Goal: Information Seeking & Learning: Learn about a topic

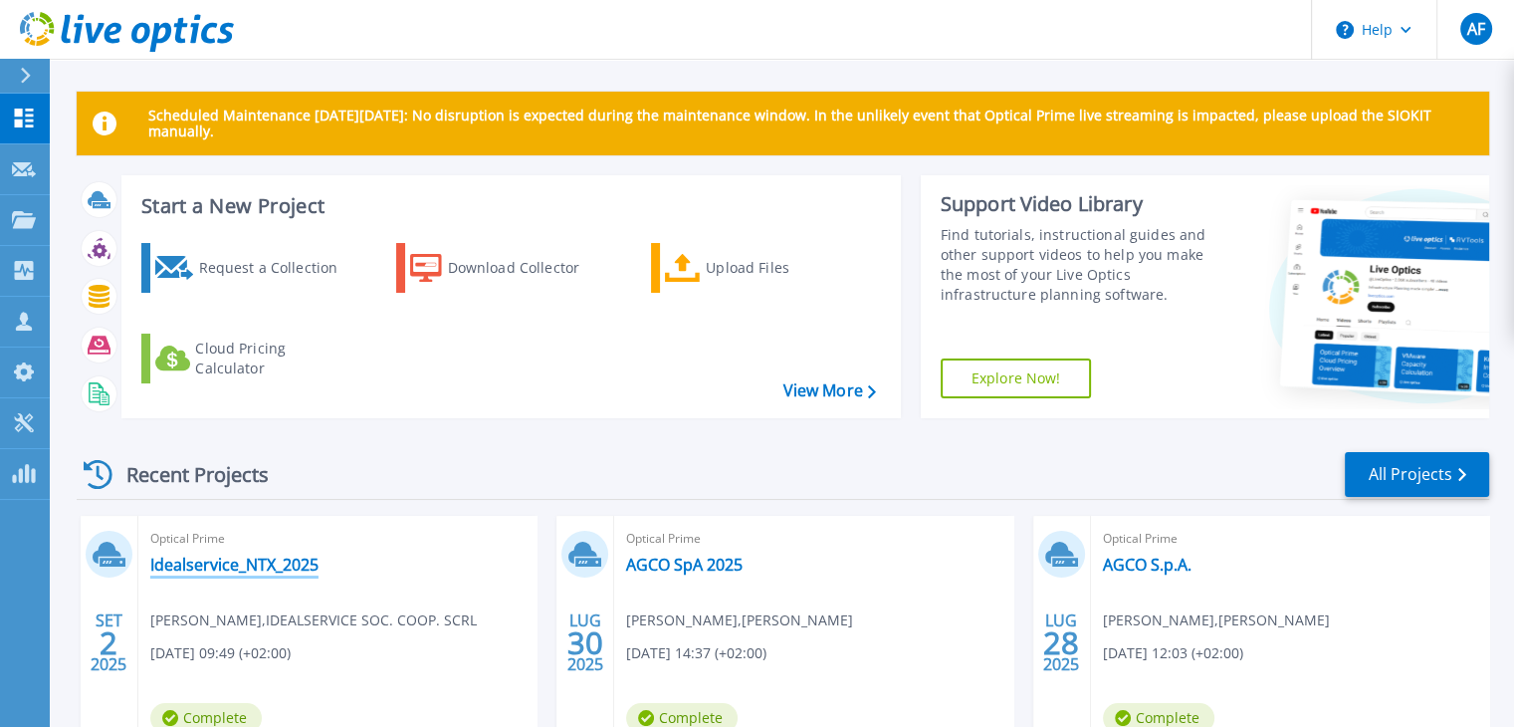
click at [199, 566] on link "Idealservice_NTX_2025" at bounding box center [234, 564] width 168 height 20
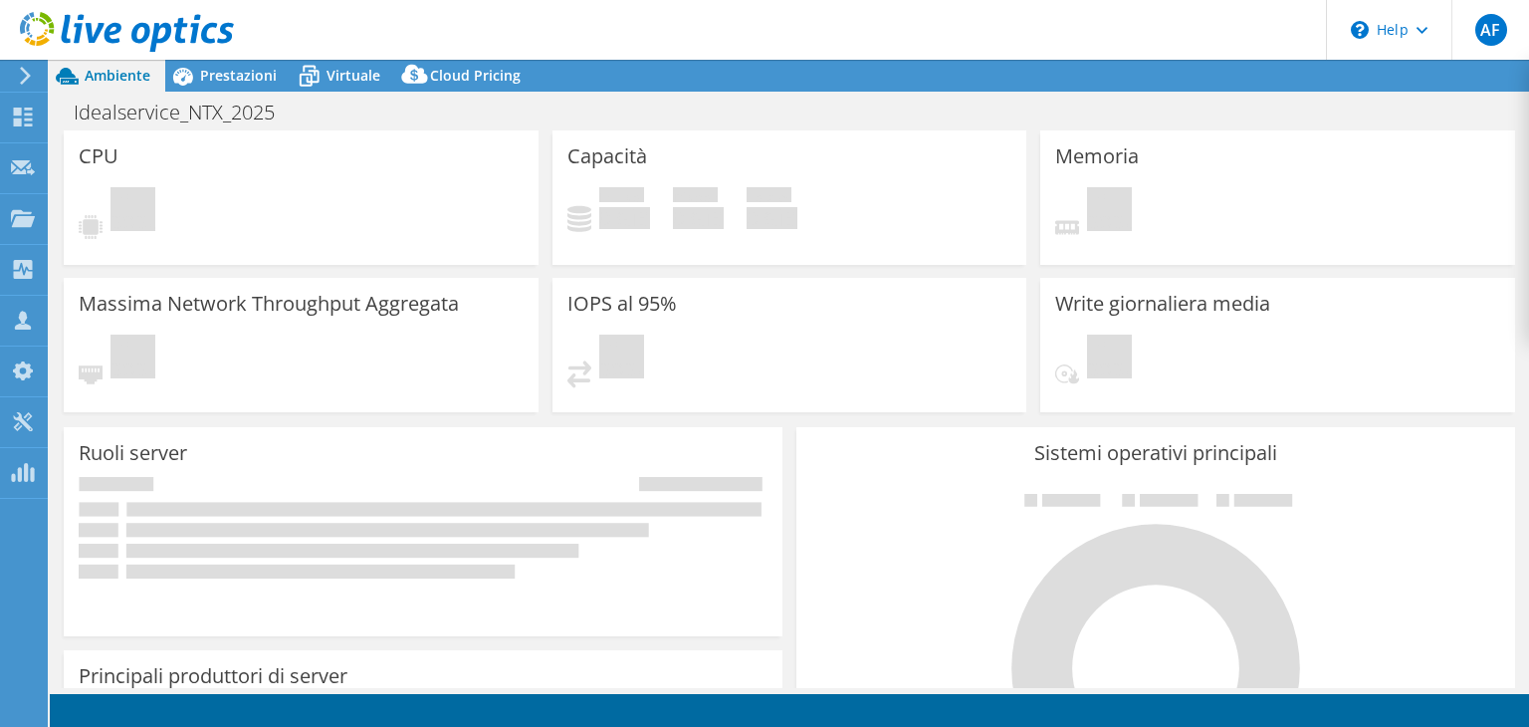
select select "EUFrankfurt"
select select "EUR"
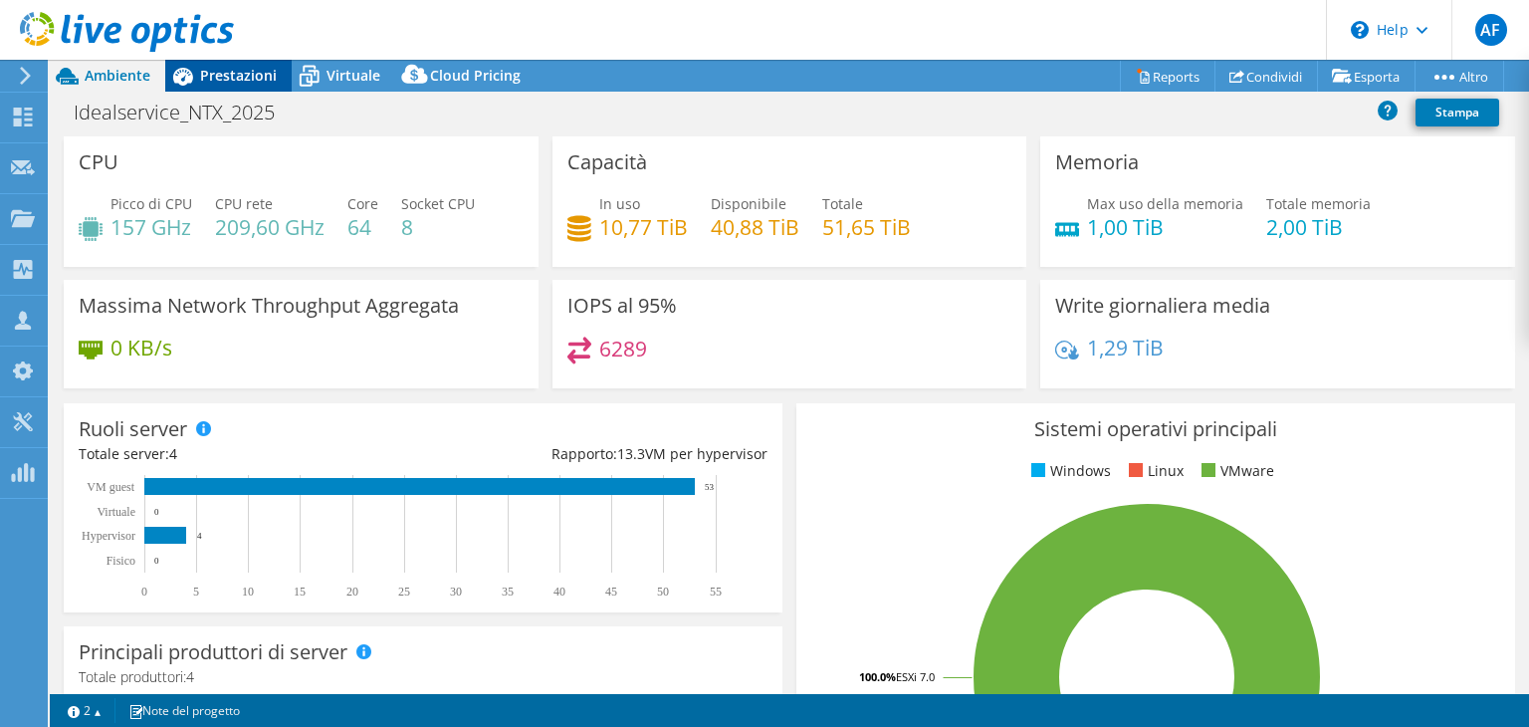
click at [249, 89] on div "Prestazioni" at bounding box center [228, 76] width 126 height 32
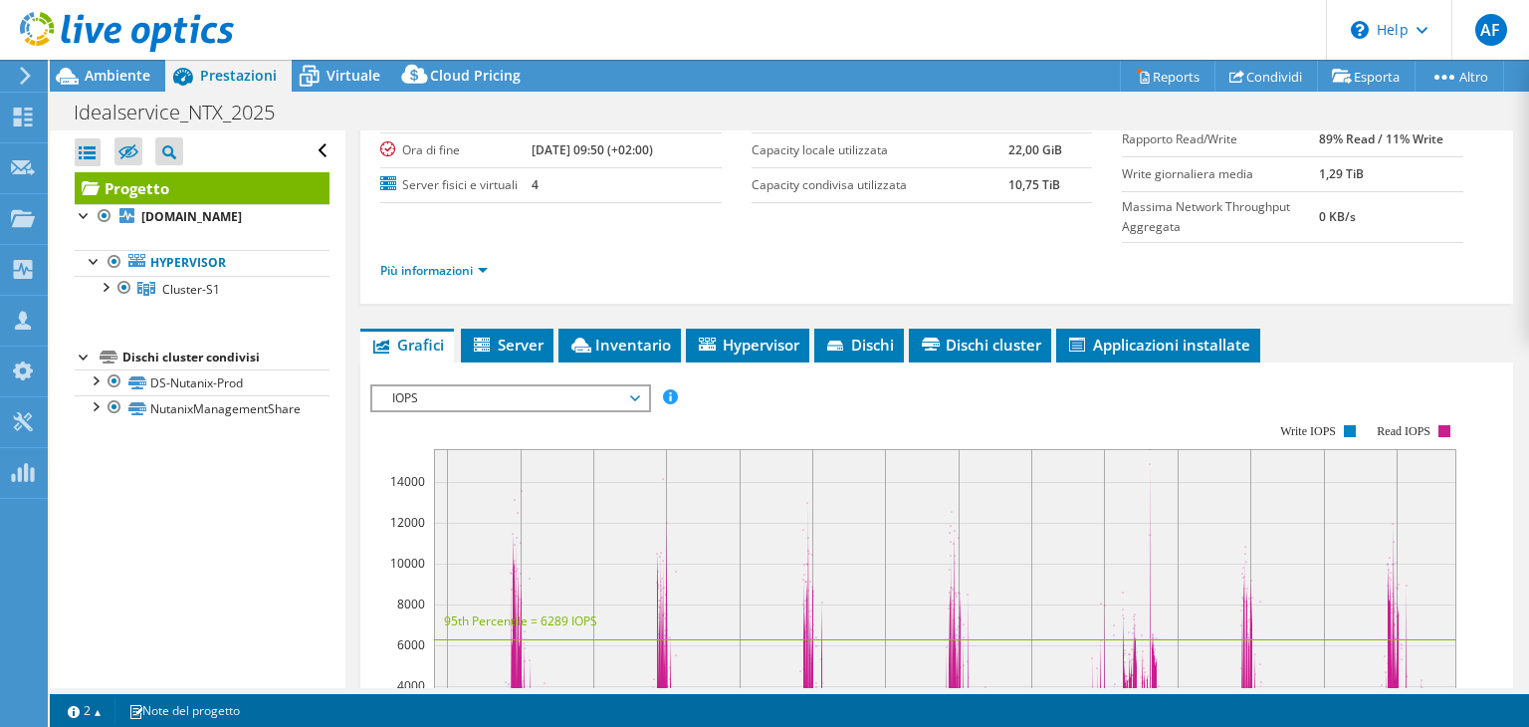
scroll to position [199, 0]
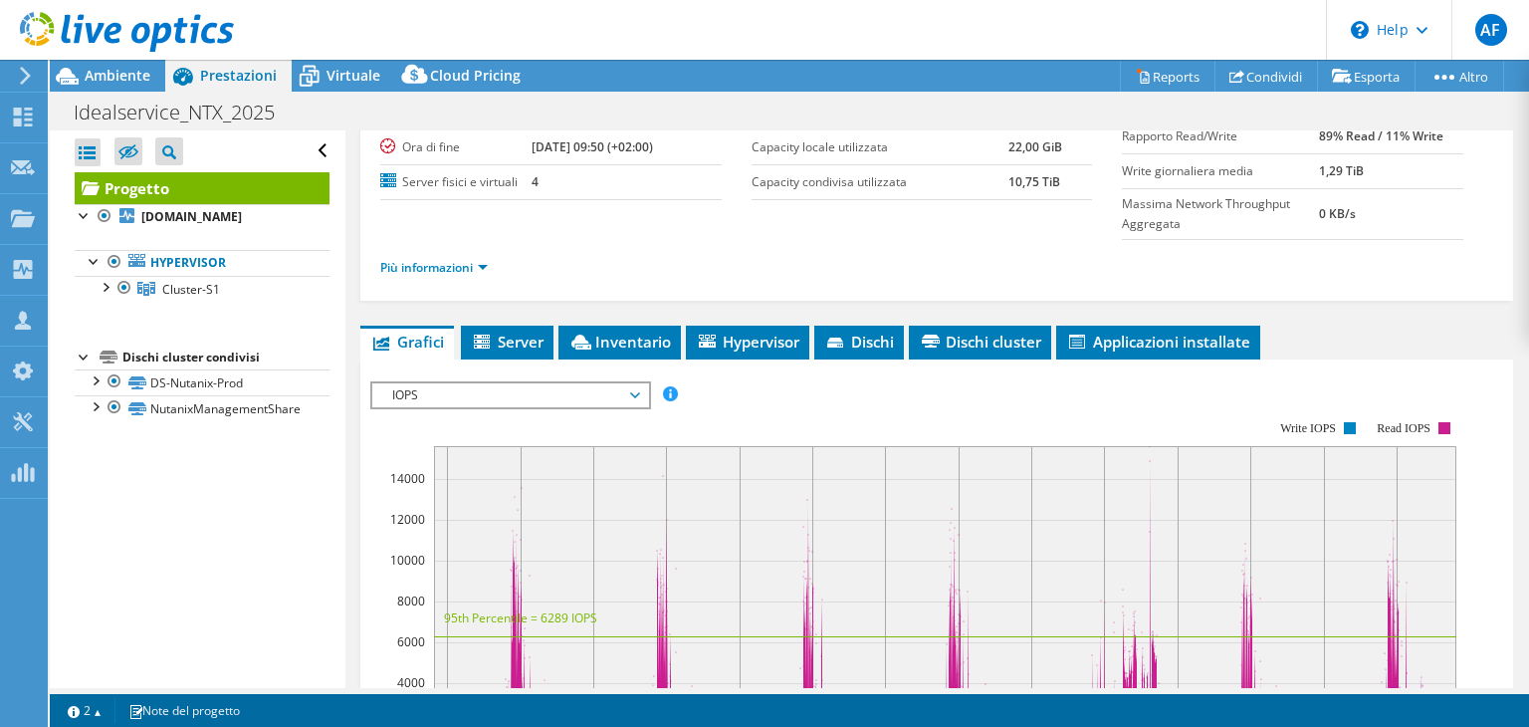
click at [557, 391] on span "IOPS" at bounding box center [510, 395] width 256 height 24
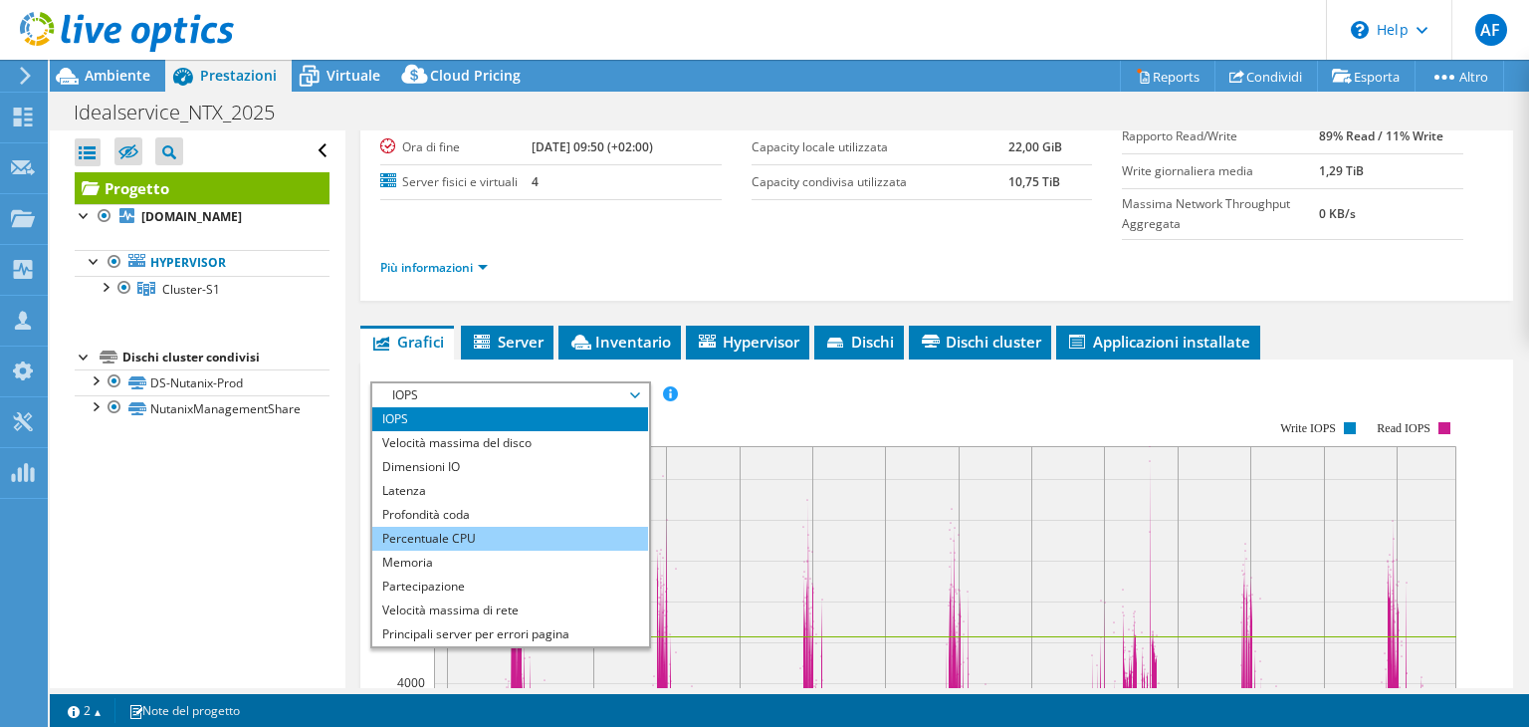
click at [446, 535] on li "Percentuale CPU" at bounding box center [510, 539] width 276 height 24
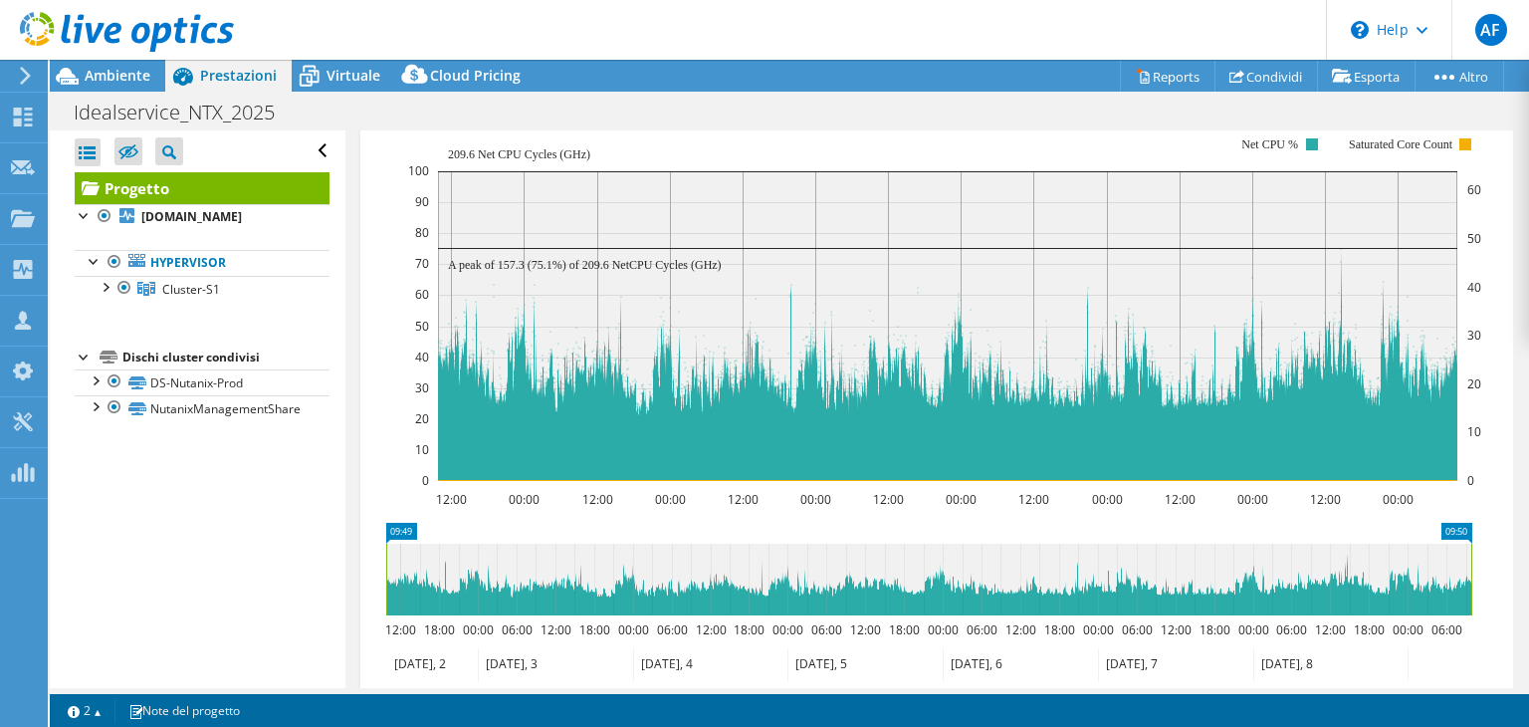
scroll to position [398, 0]
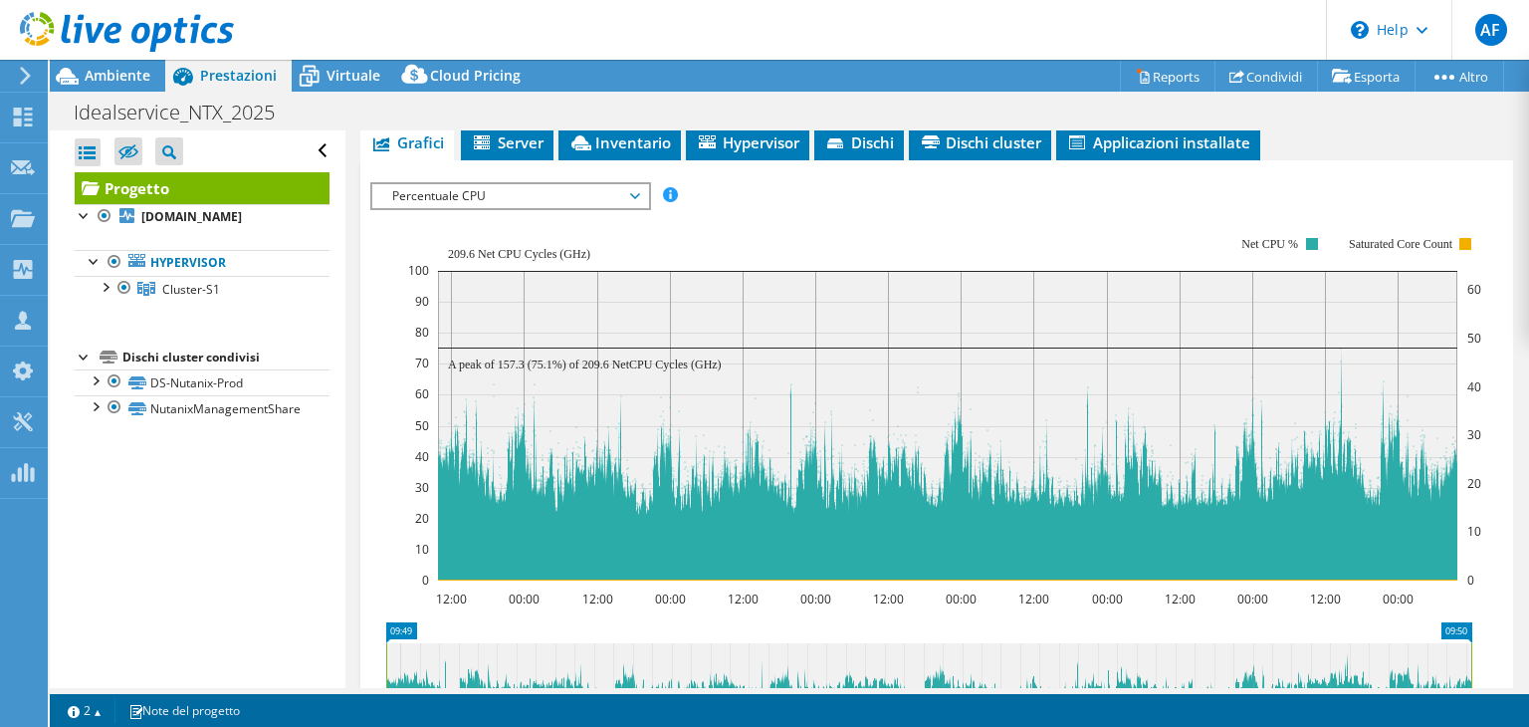
click at [526, 188] on span "Percentuale CPU" at bounding box center [510, 196] width 256 height 24
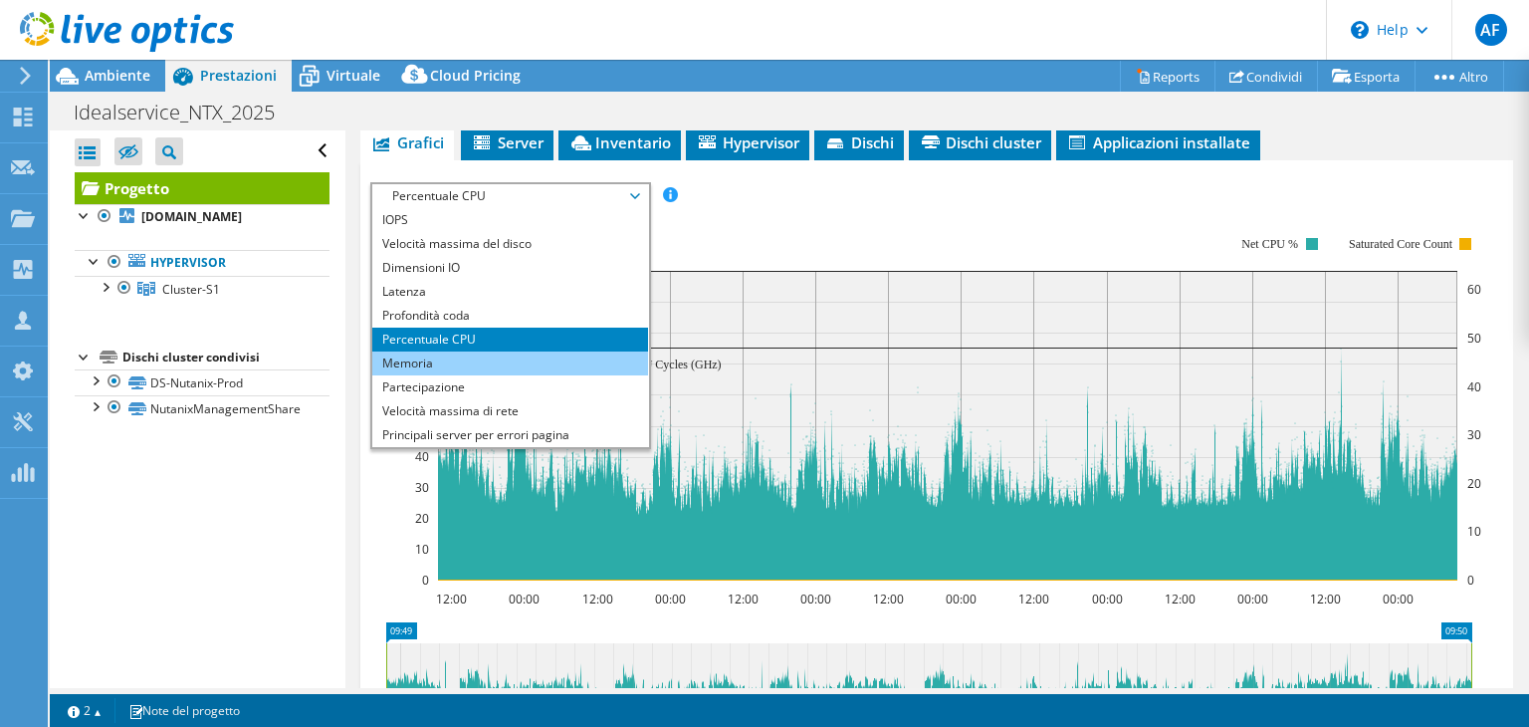
click at [480, 367] on li "Memoria" at bounding box center [510, 363] width 276 height 24
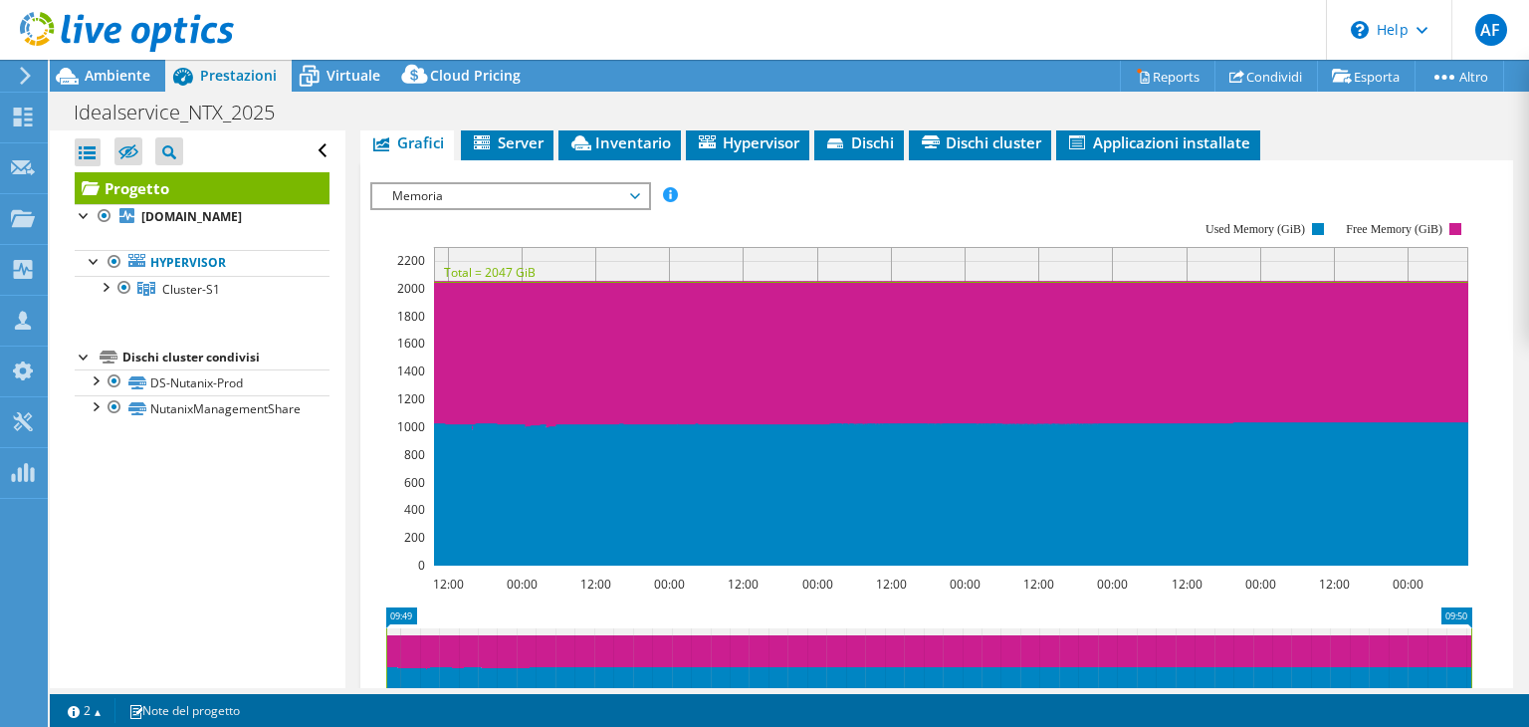
click at [615, 185] on span "Memoria" at bounding box center [510, 196] width 256 height 24
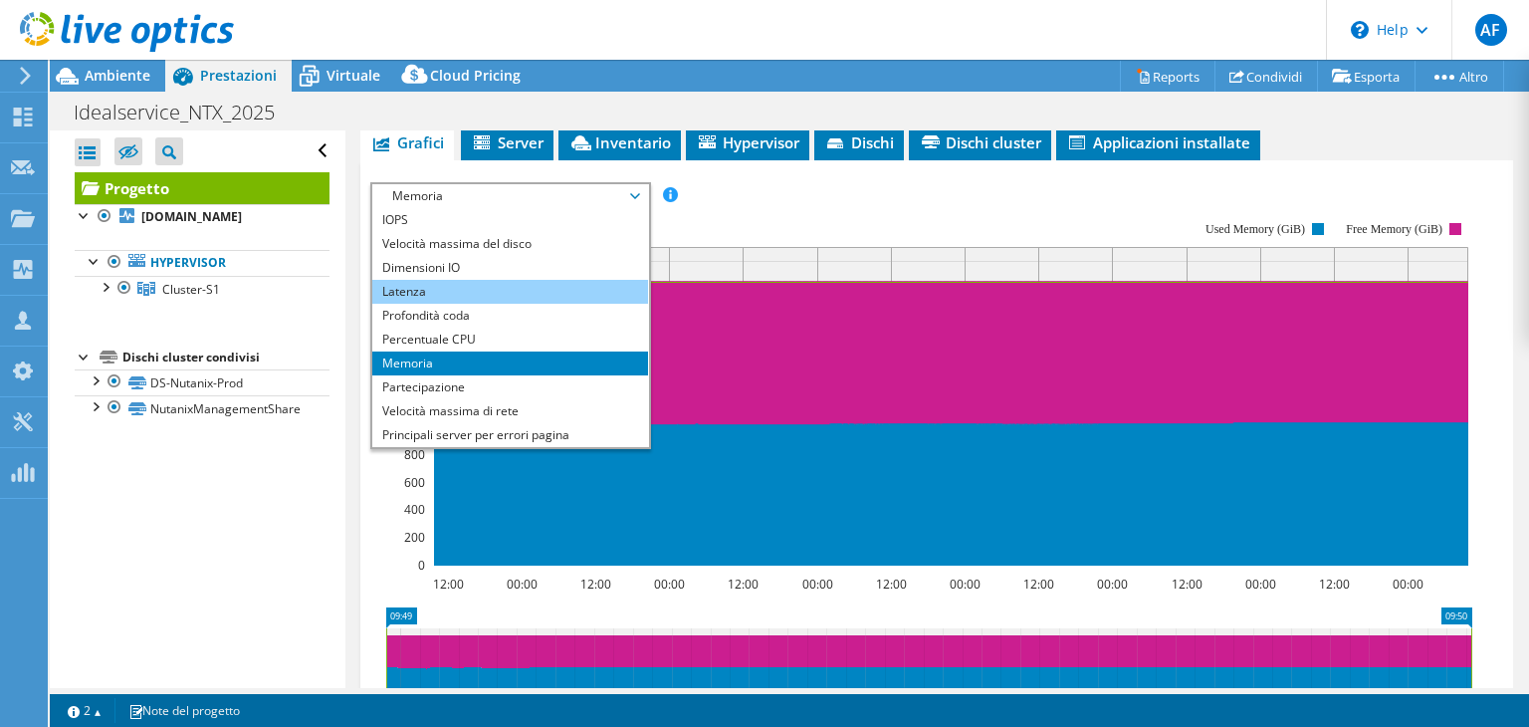
click at [526, 280] on li "Latenza" at bounding box center [510, 292] width 276 height 24
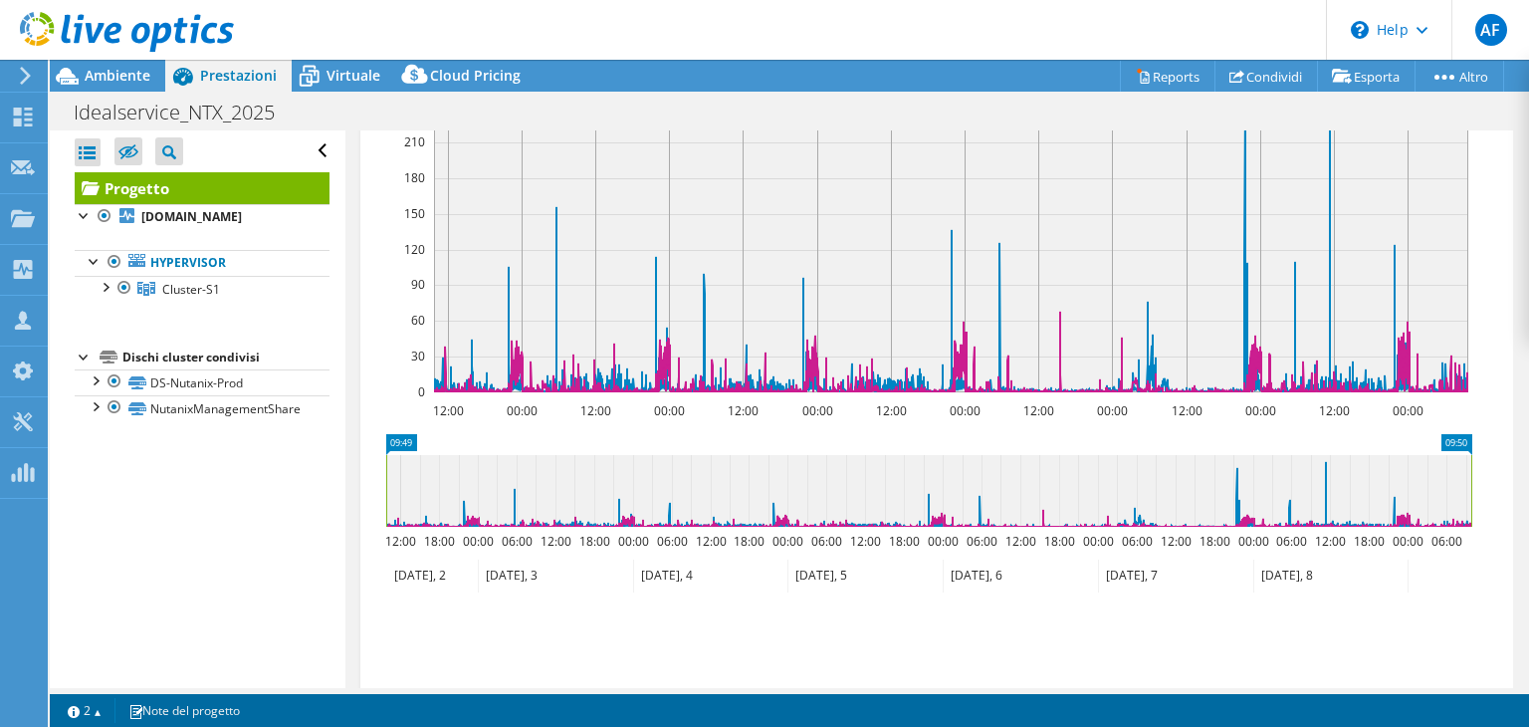
scroll to position [597, 0]
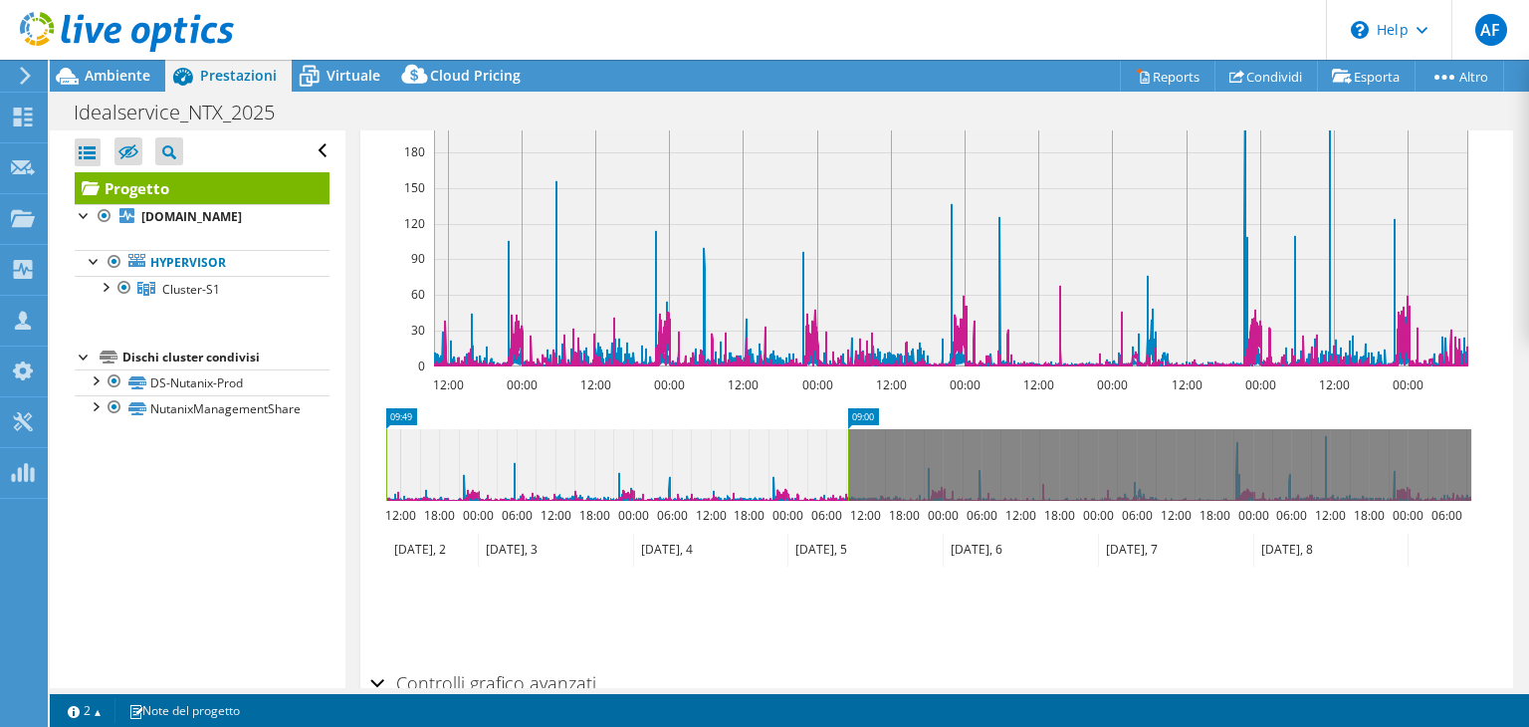
drag, startPoint x: 1453, startPoint y: 410, endPoint x: 830, endPoint y: 428, distance: 623.4
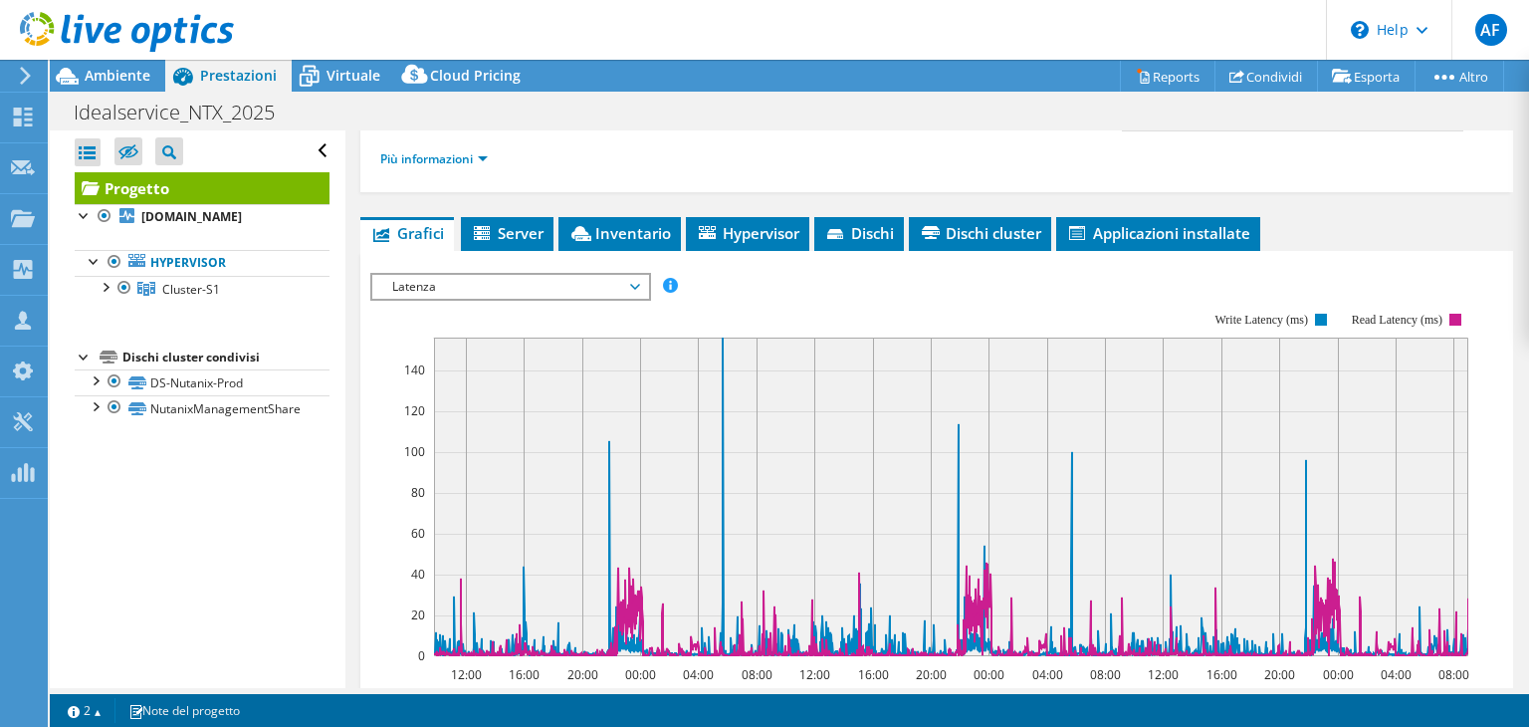
scroll to position [299, 0]
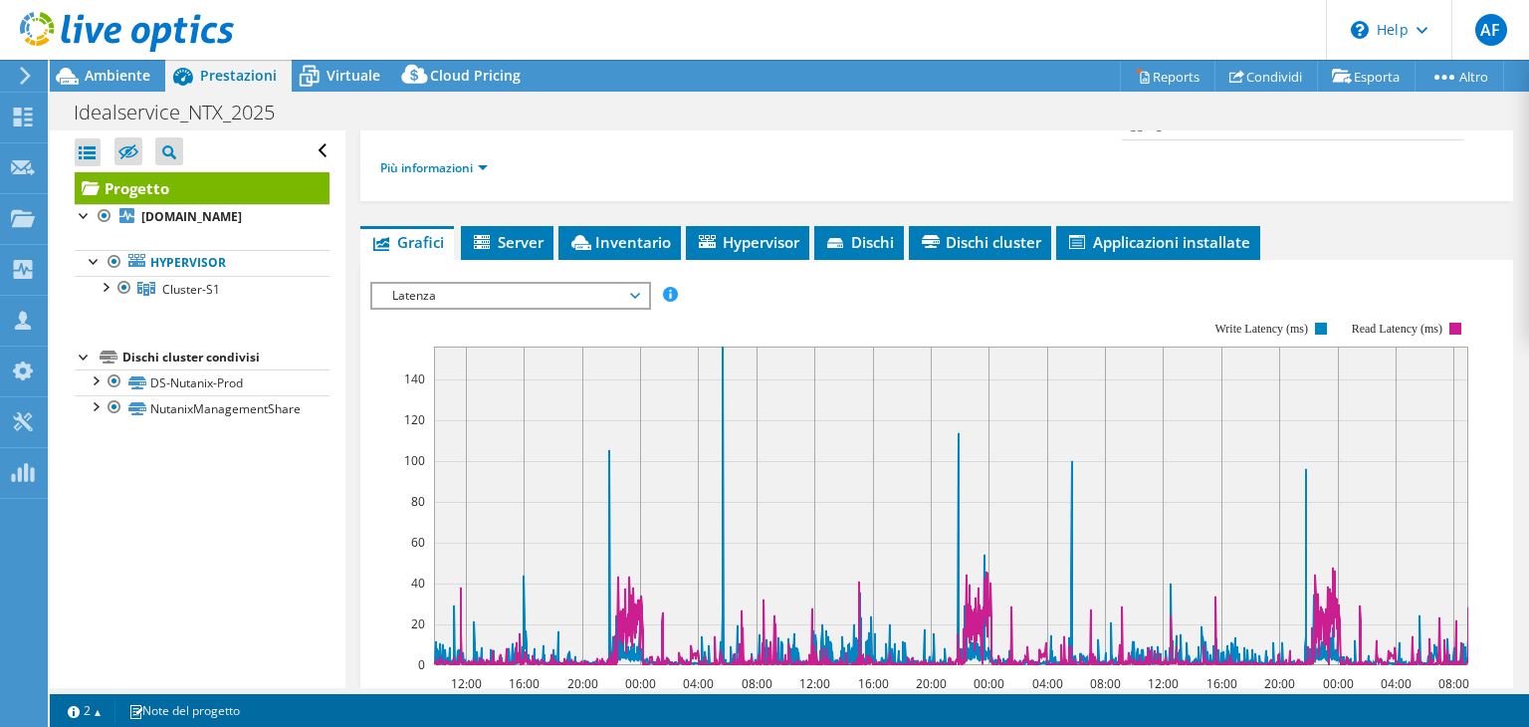
click at [546, 285] on span "Latenza" at bounding box center [510, 296] width 256 height 24
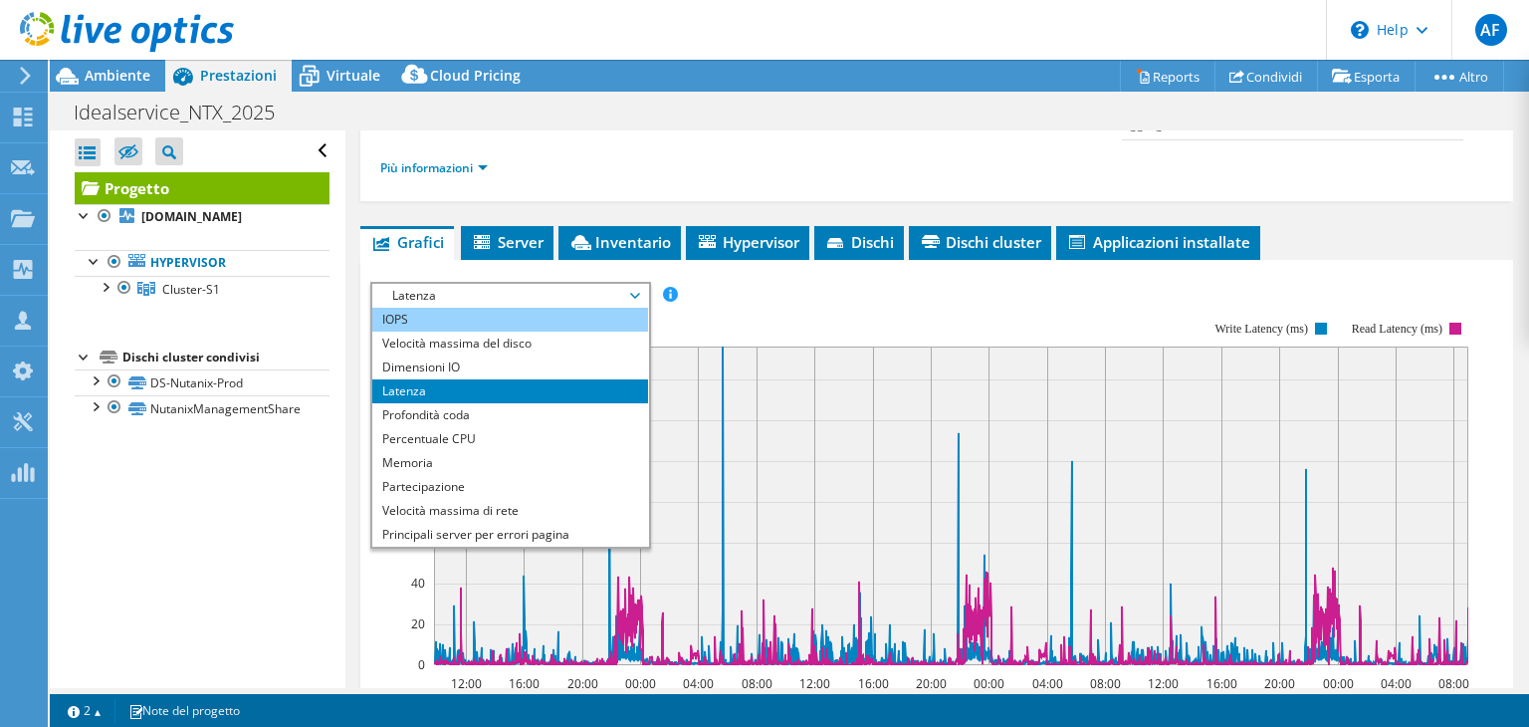
click at [484, 319] on li "IOPS" at bounding box center [510, 320] width 276 height 24
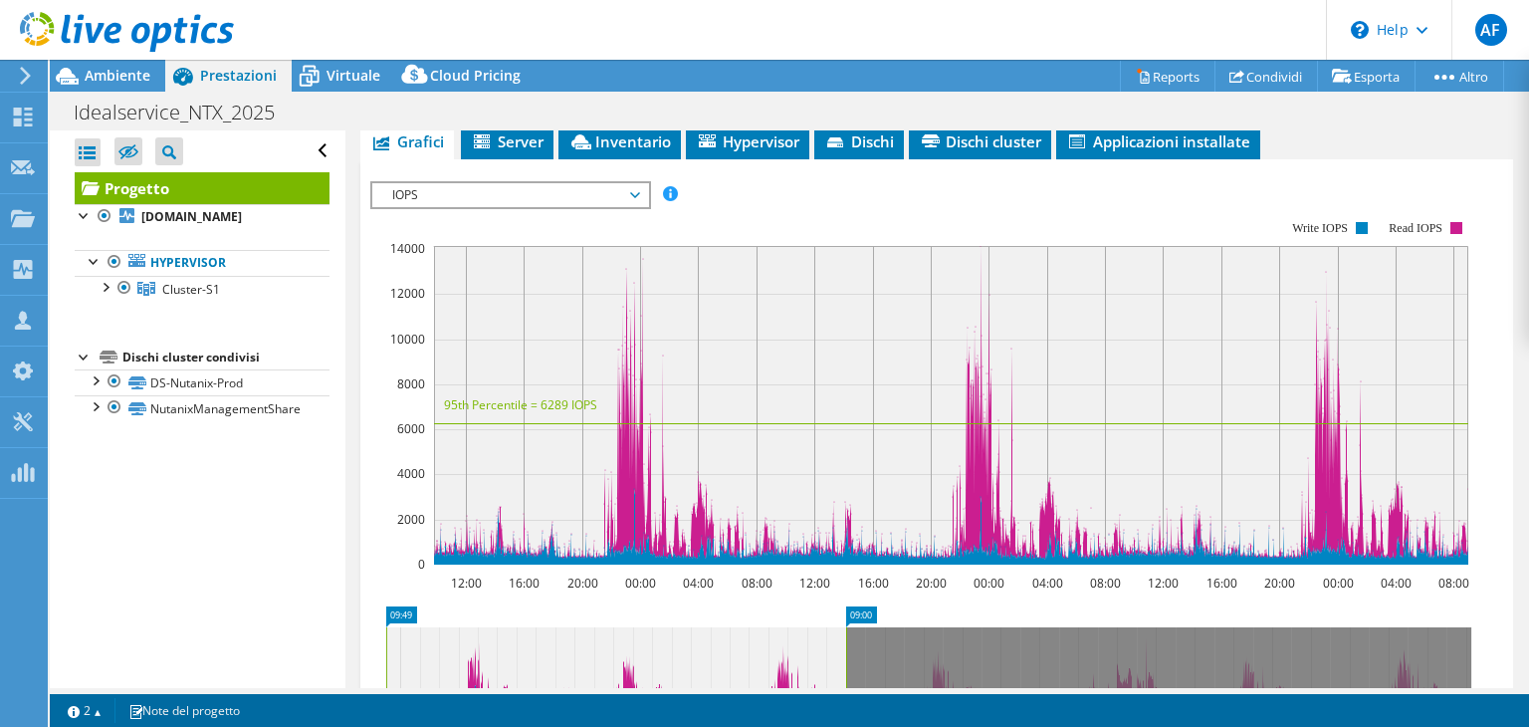
scroll to position [498, 0]
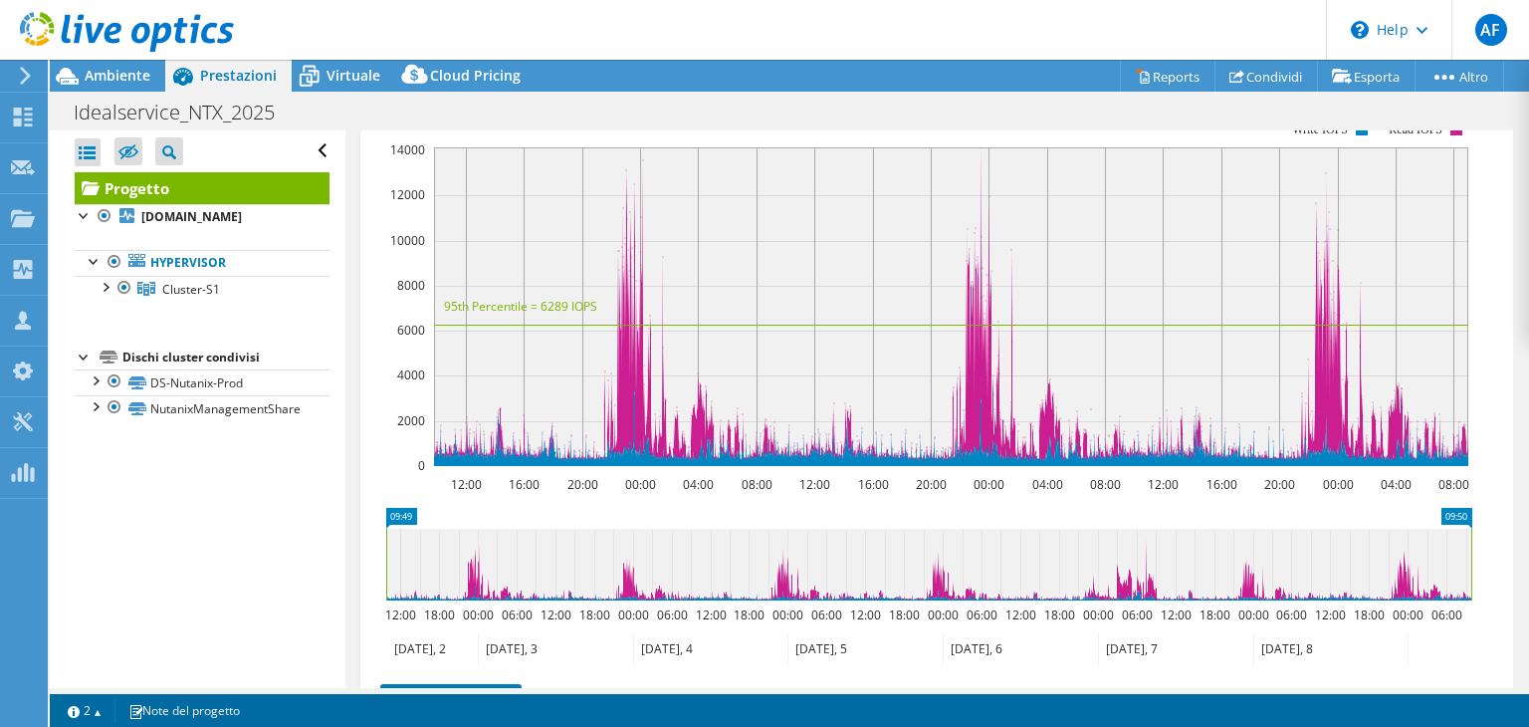
drag, startPoint x: 856, startPoint y: 511, endPoint x: 1517, endPoint y: 571, distance: 663.7
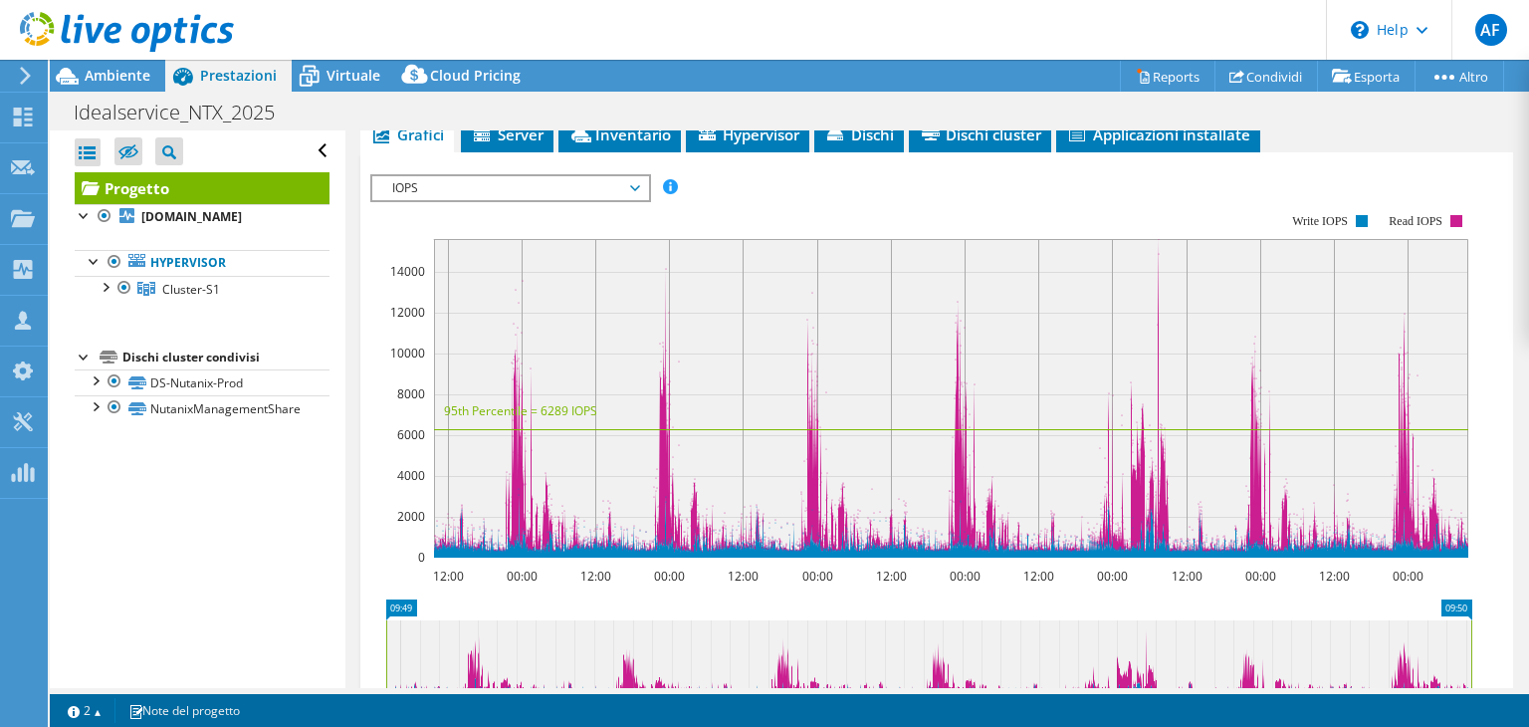
scroll to position [8, 0]
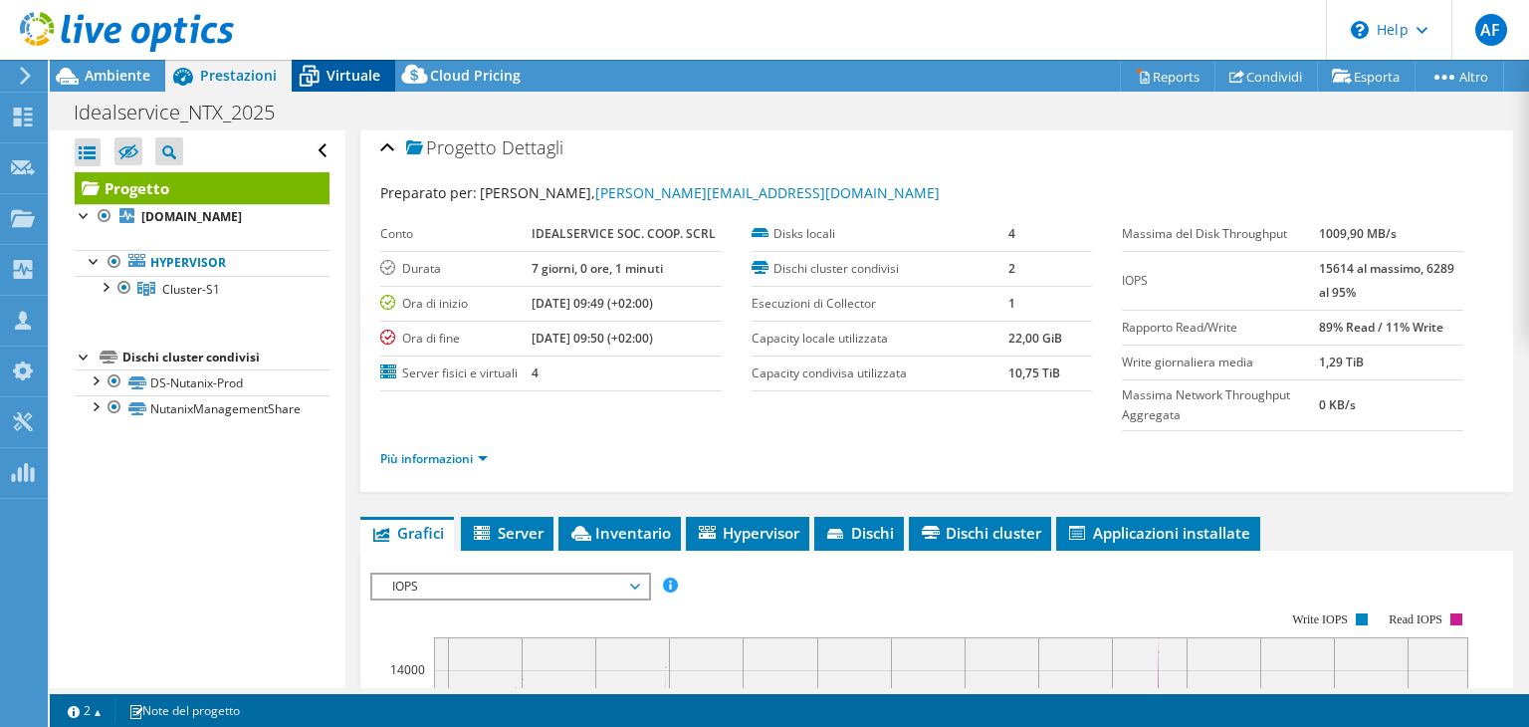
click at [312, 63] on icon at bounding box center [309, 76] width 35 height 35
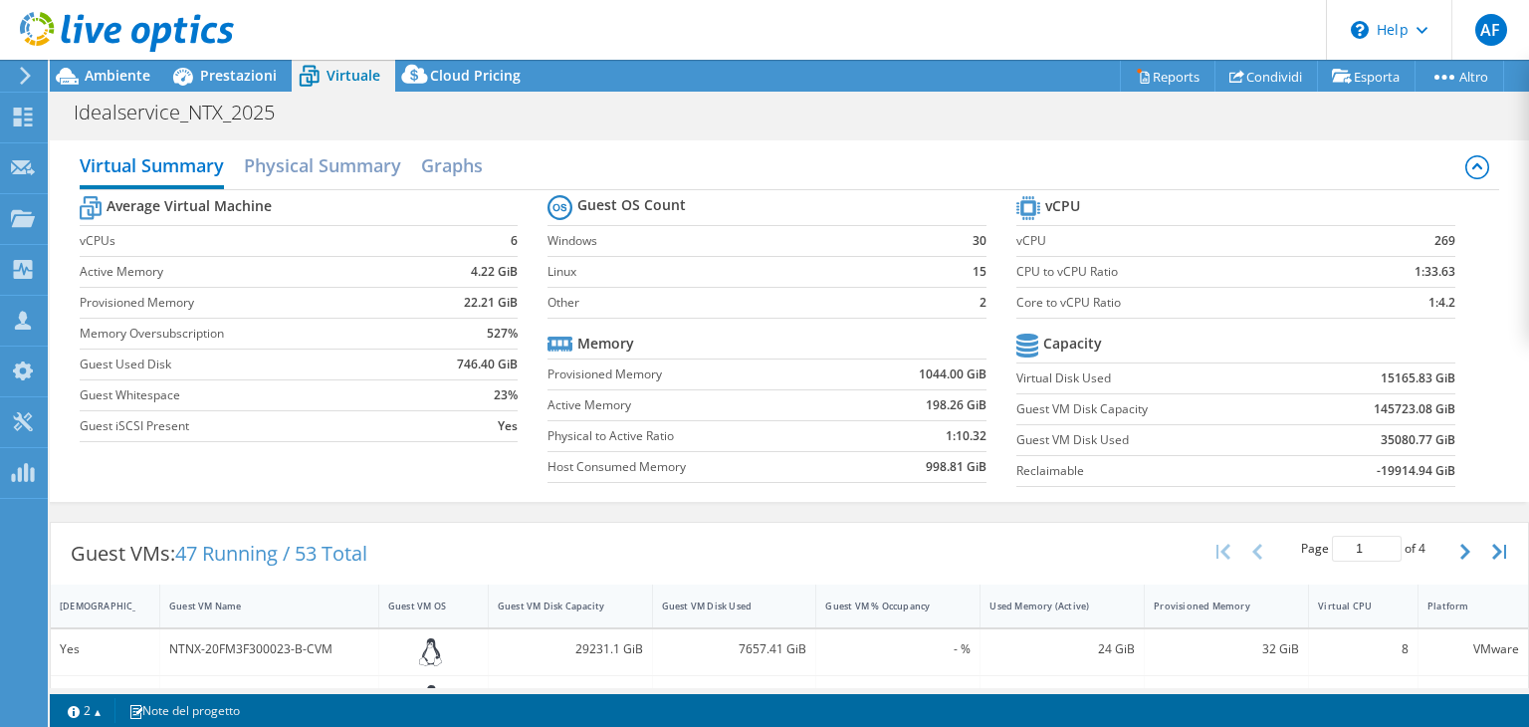
scroll to position [307, 0]
click at [265, 173] on h2 "Physical Summary" at bounding box center [322, 167] width 157 height 44
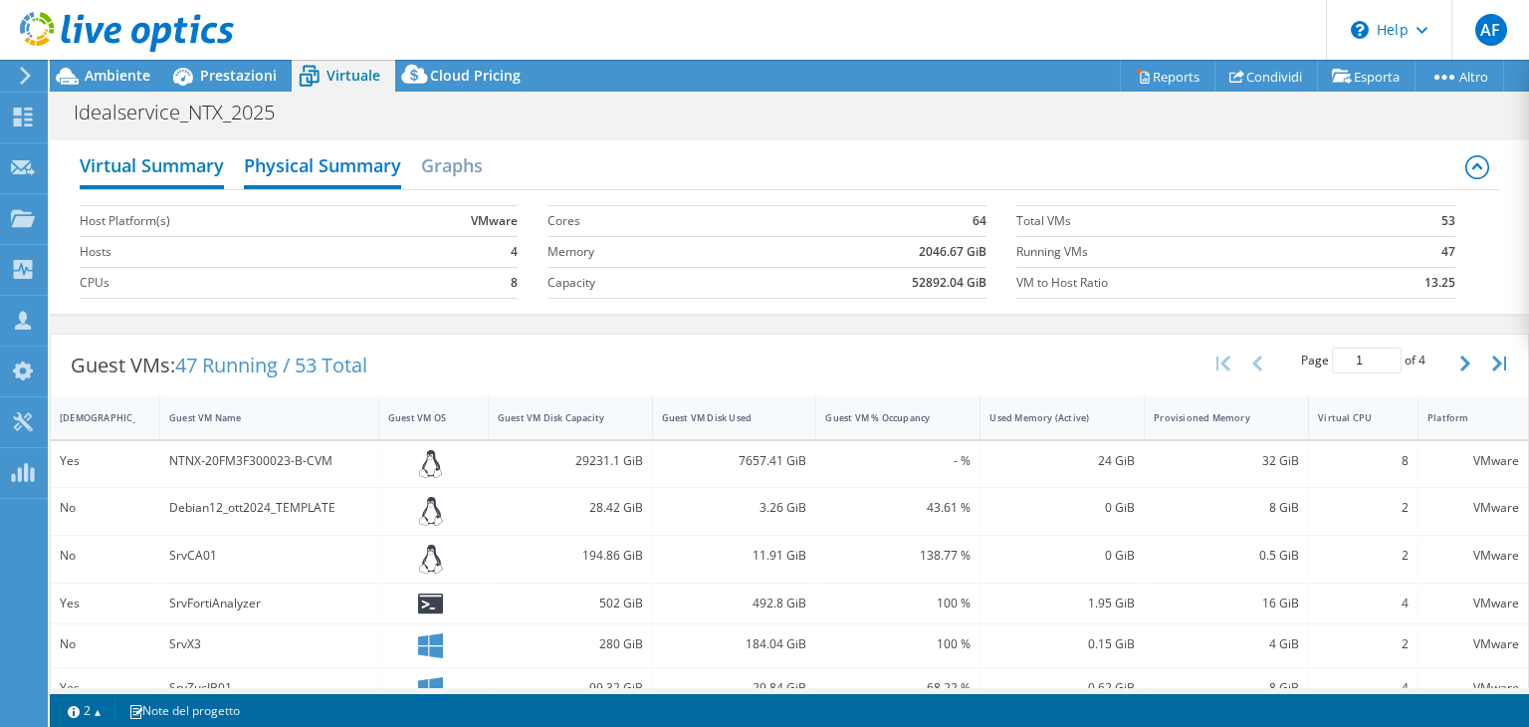
click at [163, 175] on h2 "Virtual Summary" at bounding box center [152, 167] width 144 height 44
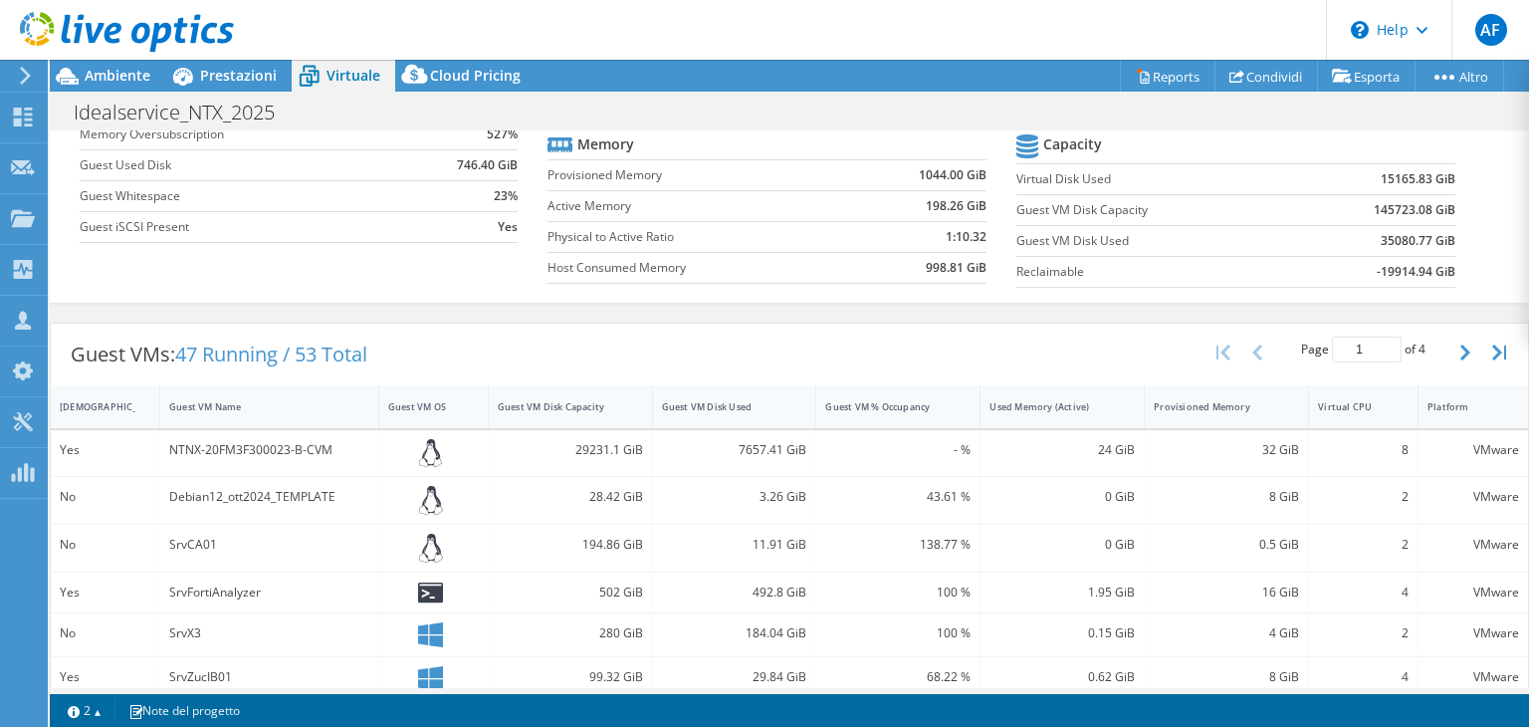
scroll to position [0, 0]
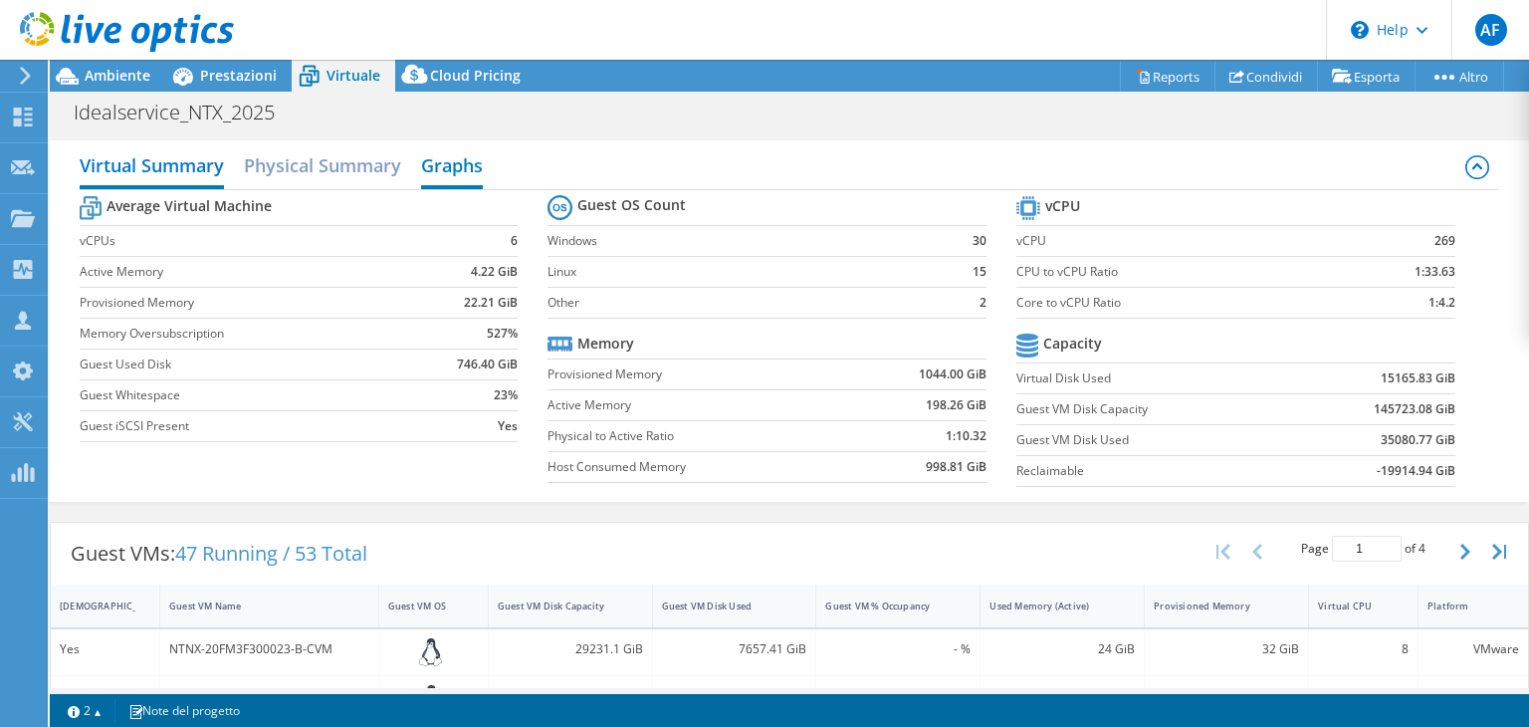
click at [443, 165] on h2 "Graphs" at bounding box center [452, 167] width 62 height 44
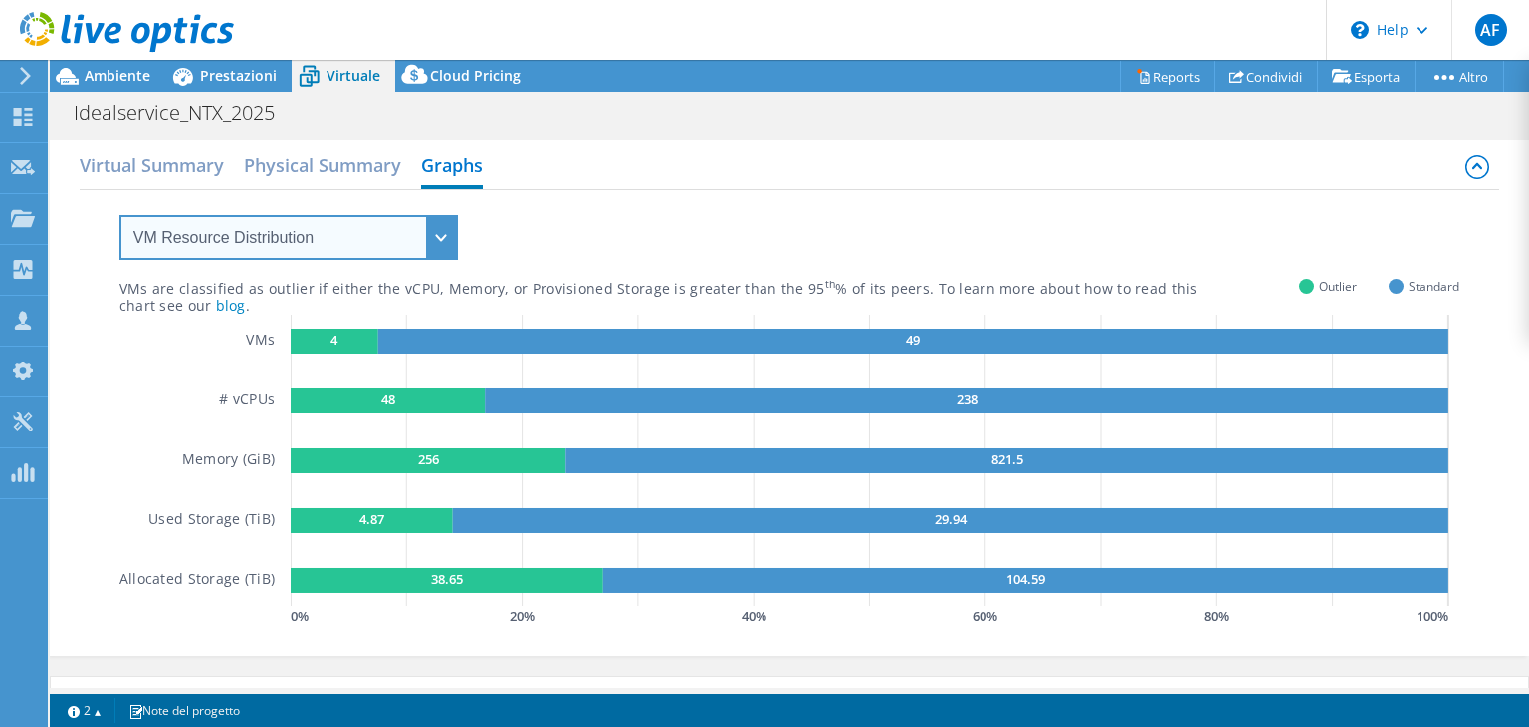
click at [419, 232] on select "VM Resource Distribution Provisioning Contrast Over Provisioning" at bounding box center [288, 237] width 338 height 45
select select "Over Provisioning"
click at [119, 215] on select "VM Resource Distribution Provisioning Contrast Over Provisioning" at bounding box center [288, 237] width 338 height 45
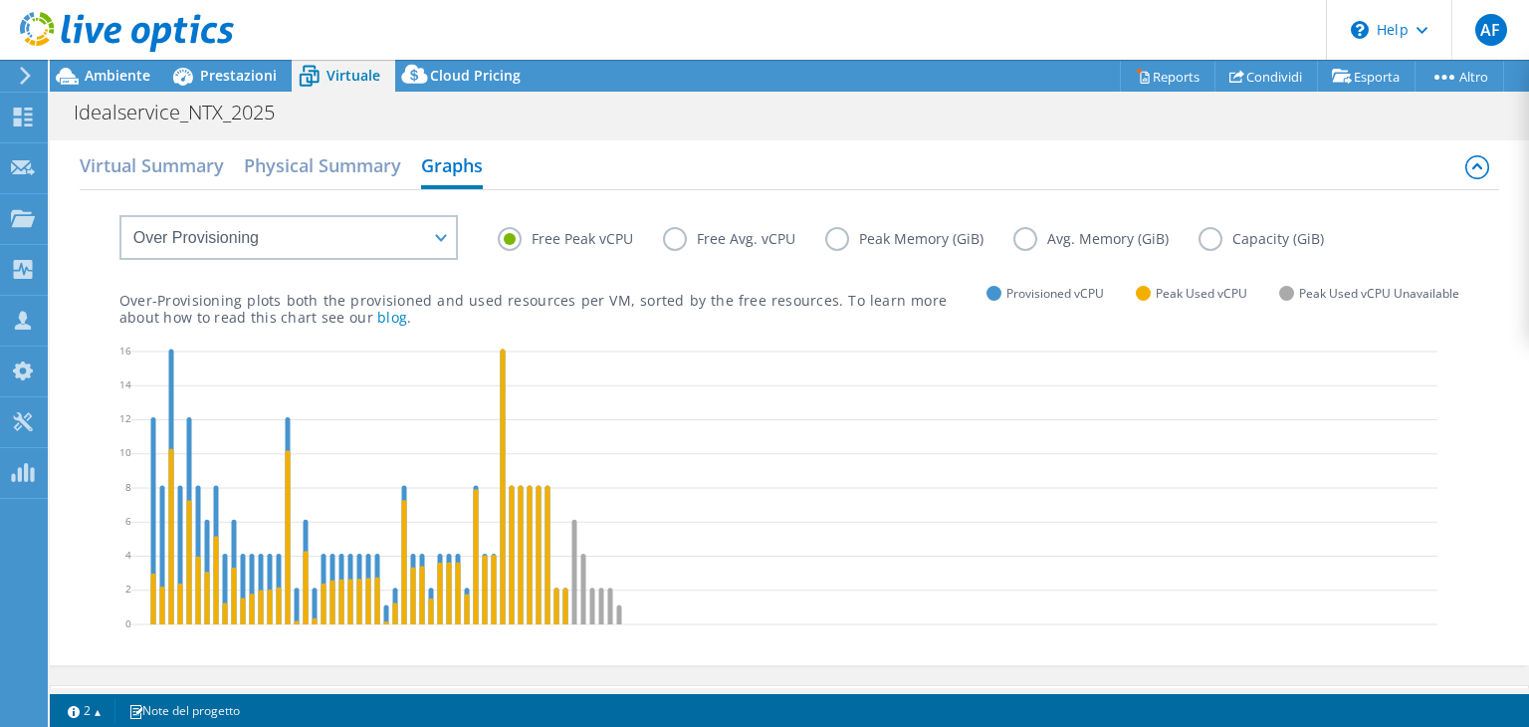
click at [677, 237] on label "Free Avg. vCPU" at bounding box center [744, 239] width 162 height 24
click at [0, 0] on input "Free Avg. vCPU" at bounding box center [0, 0] width 0 height 0
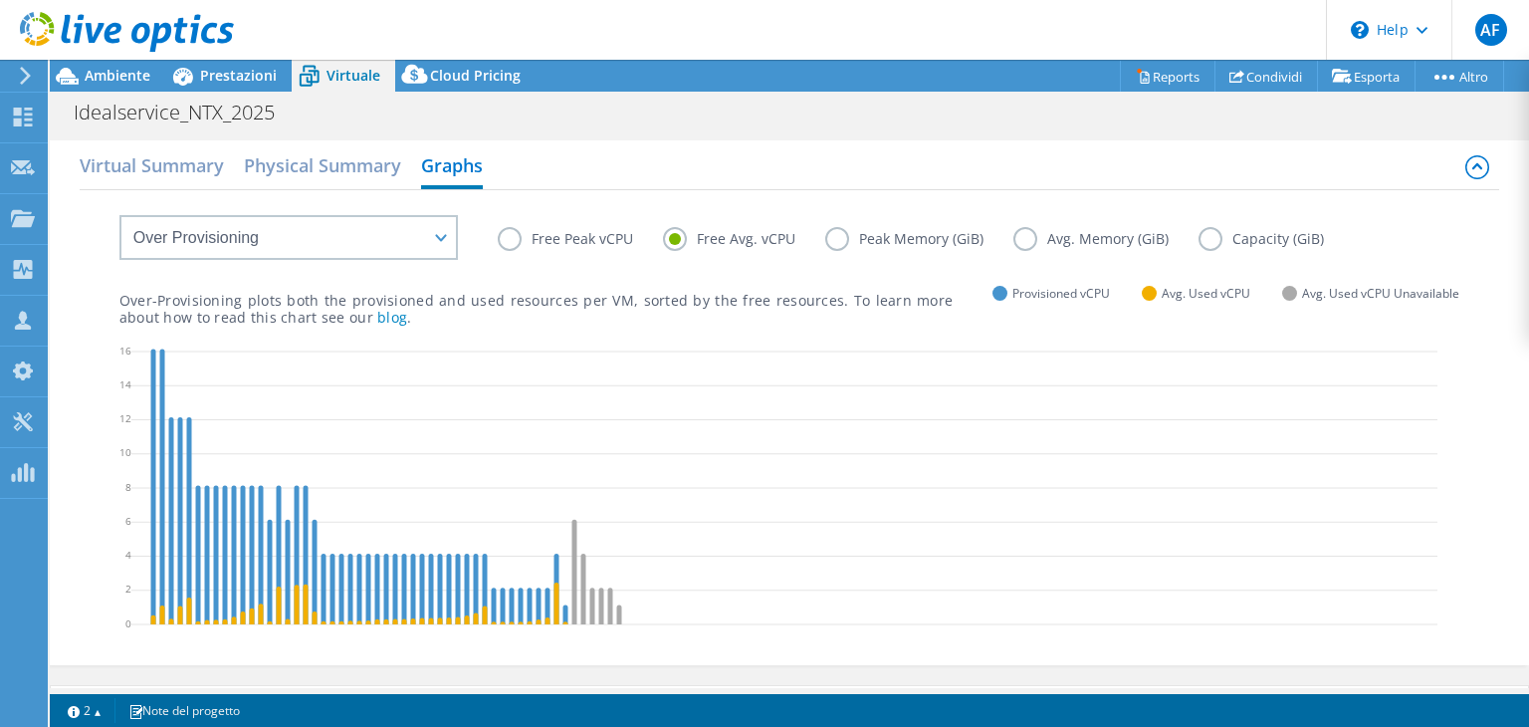
click at [518, 236] on label "Free Peak vCPU" at bounding box center [580, 239] width 165 height 24
click at [0, 0] on input "Free Peak vCPU" at bounding box center [0, 0] width 0 height 0
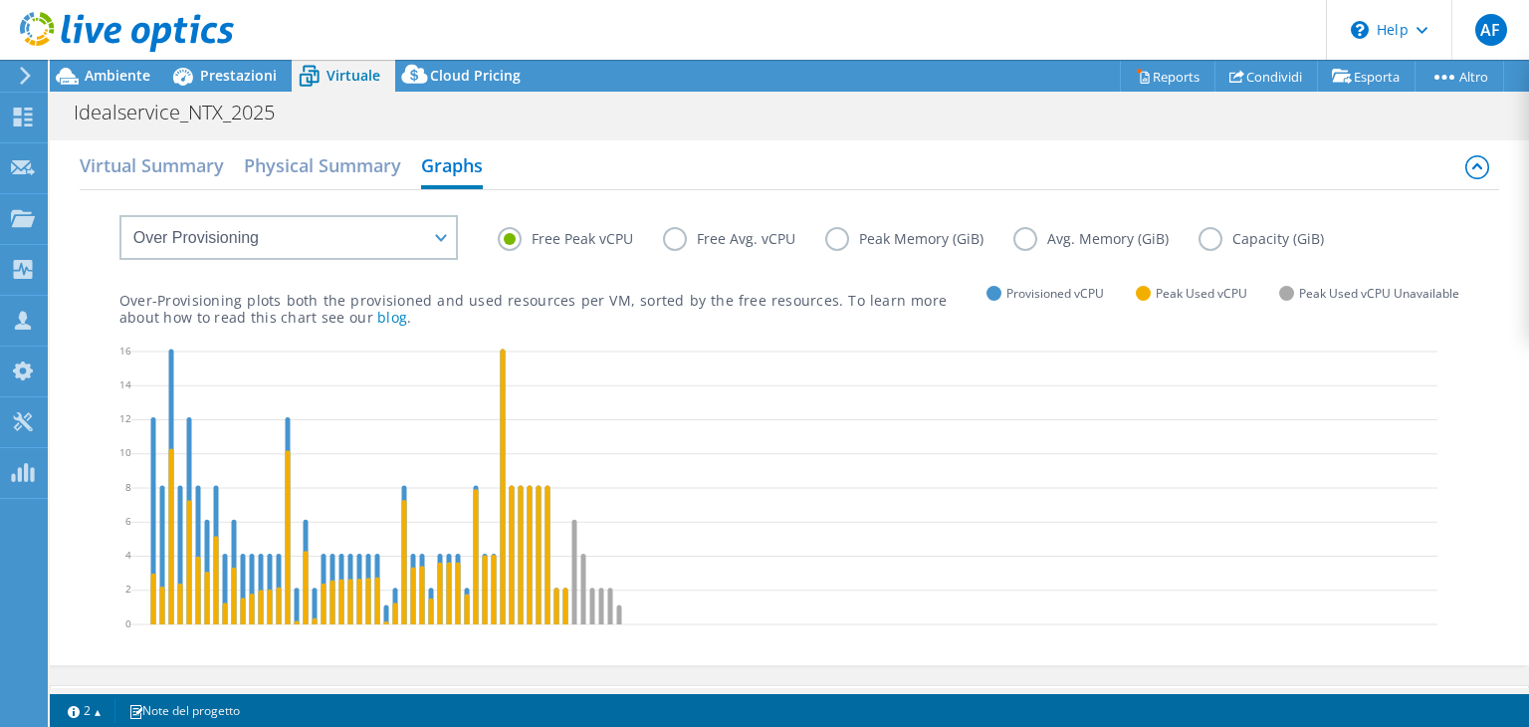
click at [825, 236] on label "Peak Memory (GiB)" at bounding box center [919, 239] width 188 height 24
click at [0, 0] on input "Peak Memory (GiB)" at bounding box center [0, 0] width 0 height 0
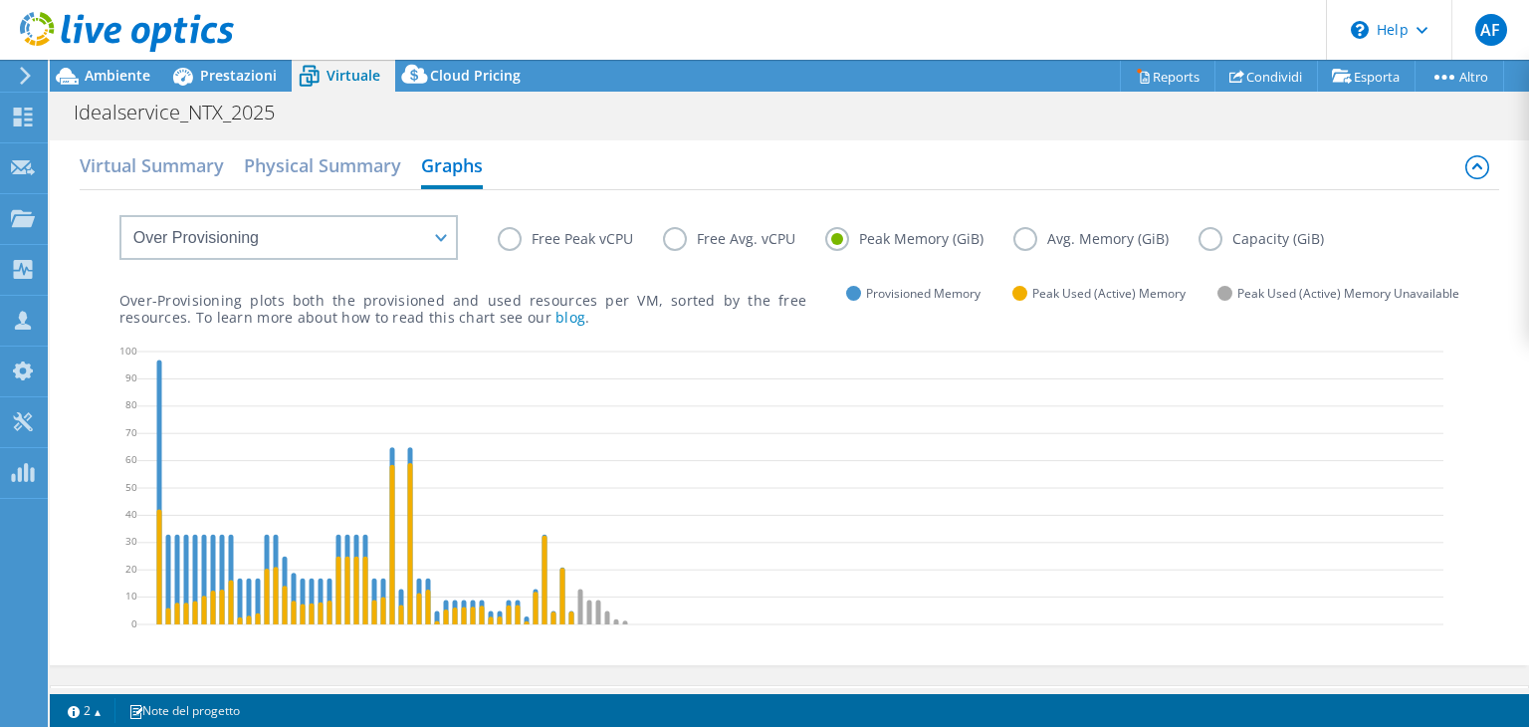
click at [508, 236] on label "Free Peak vCPU" at bounding box center [580, 239] width 165 height 24
click at [0, 0] on input "Free Peak vCPU" at bounding box center [0, 0] width 0 height 0
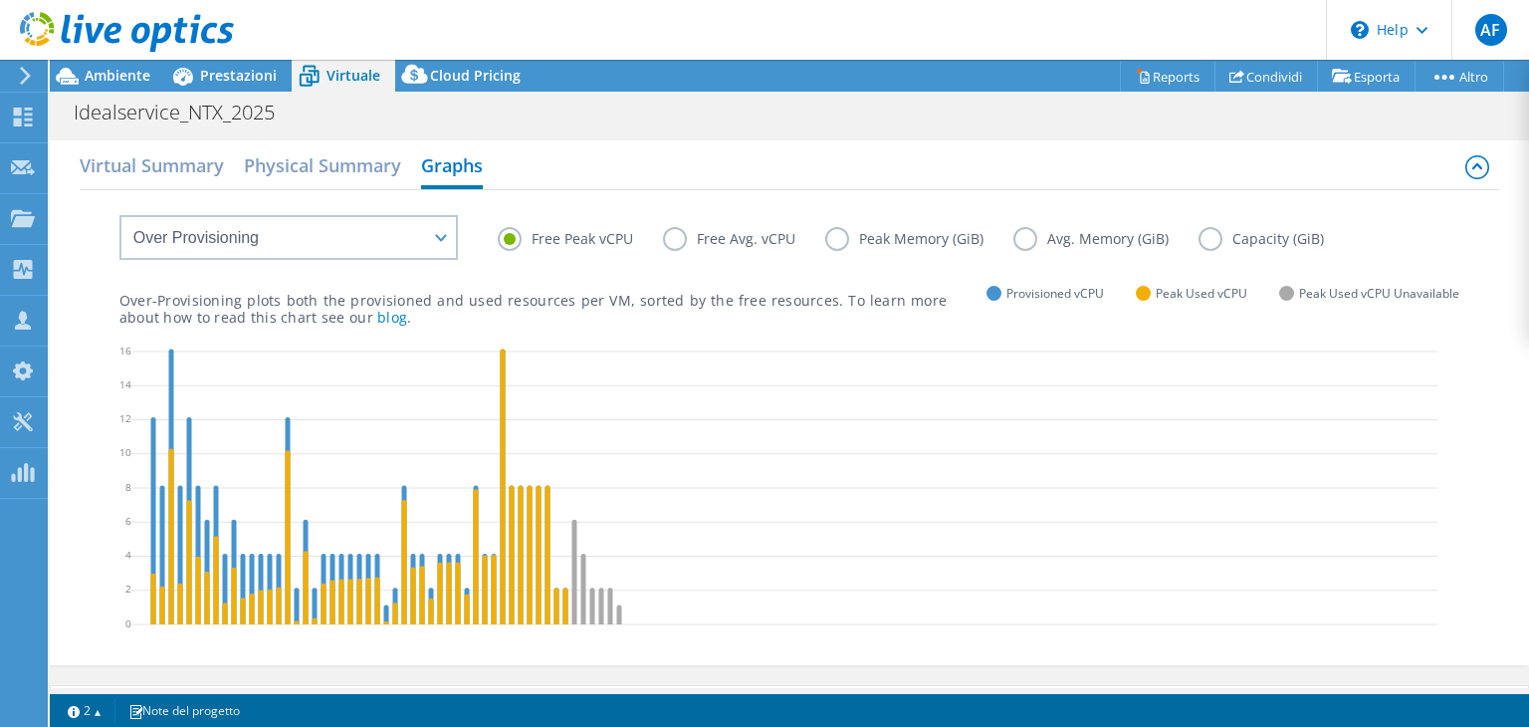
click at [675, 240] on label "Free Avg. vCPU" at bounding box center [744, 239] width 162 height 24
click at [0, 0] on input "Free Avg. vCPU" at bounding box center [0, 0] width 0 height 0
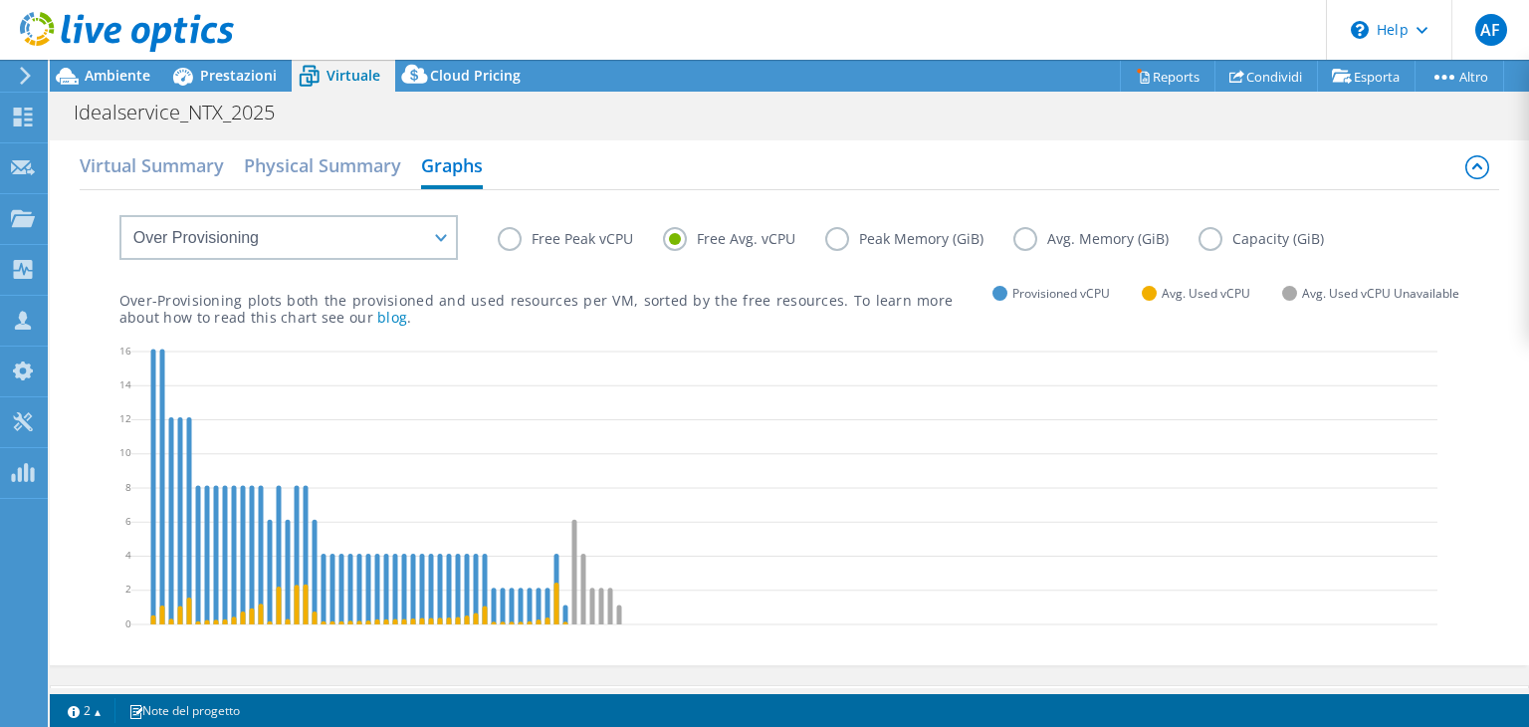
click at [510, 235] on label "Free Peak vCPU" at bounding box center [580, 239] width 165 height 24
click at [0, 0] on input "Free Peak vCPU" at bounding box center [0, 0] width 0 height 0
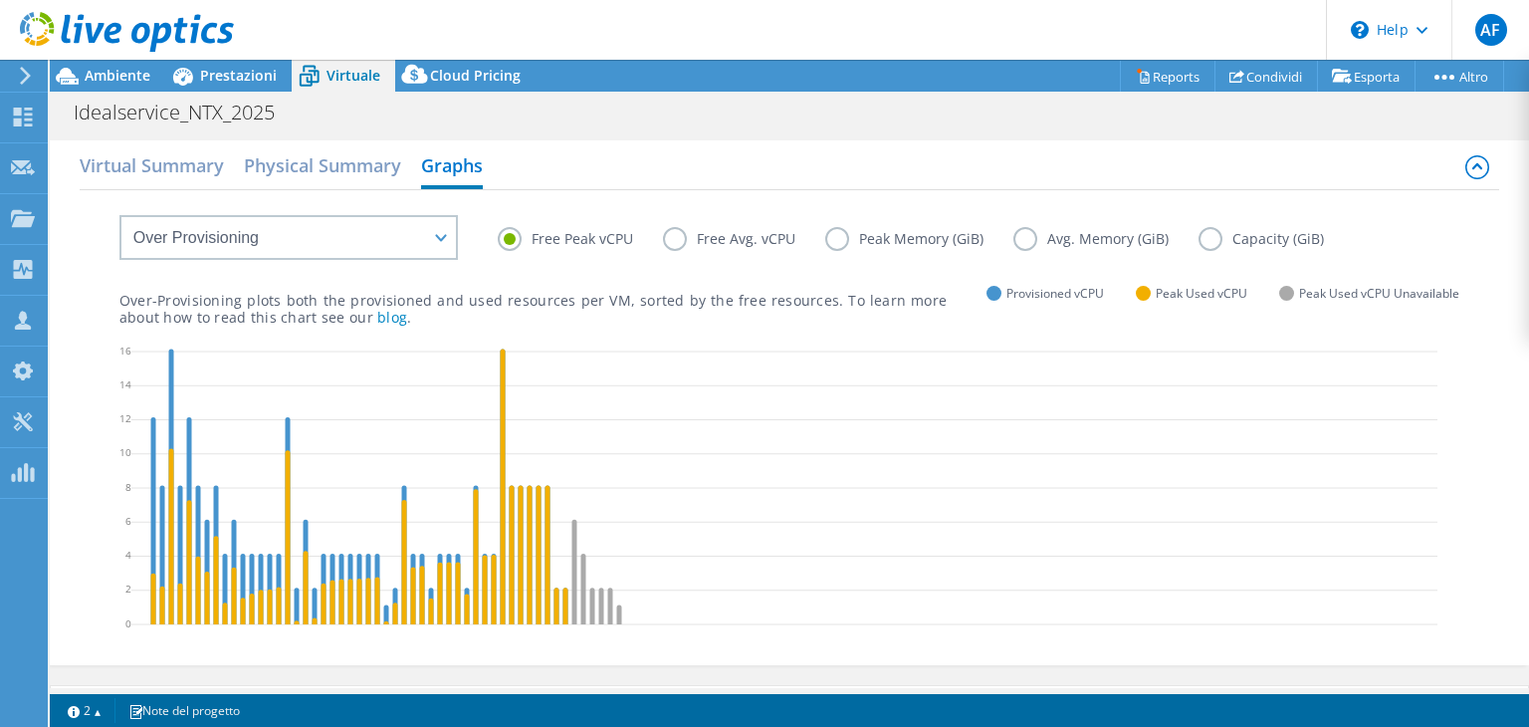
click at [842, 237] on label "Peak Memory (GiB)" at bounding box center [919, 239] width 188 height 24
click at [0, 0] on input "Peak Memory (GiB)" at bounding box center [0, 0] width 0 height 0
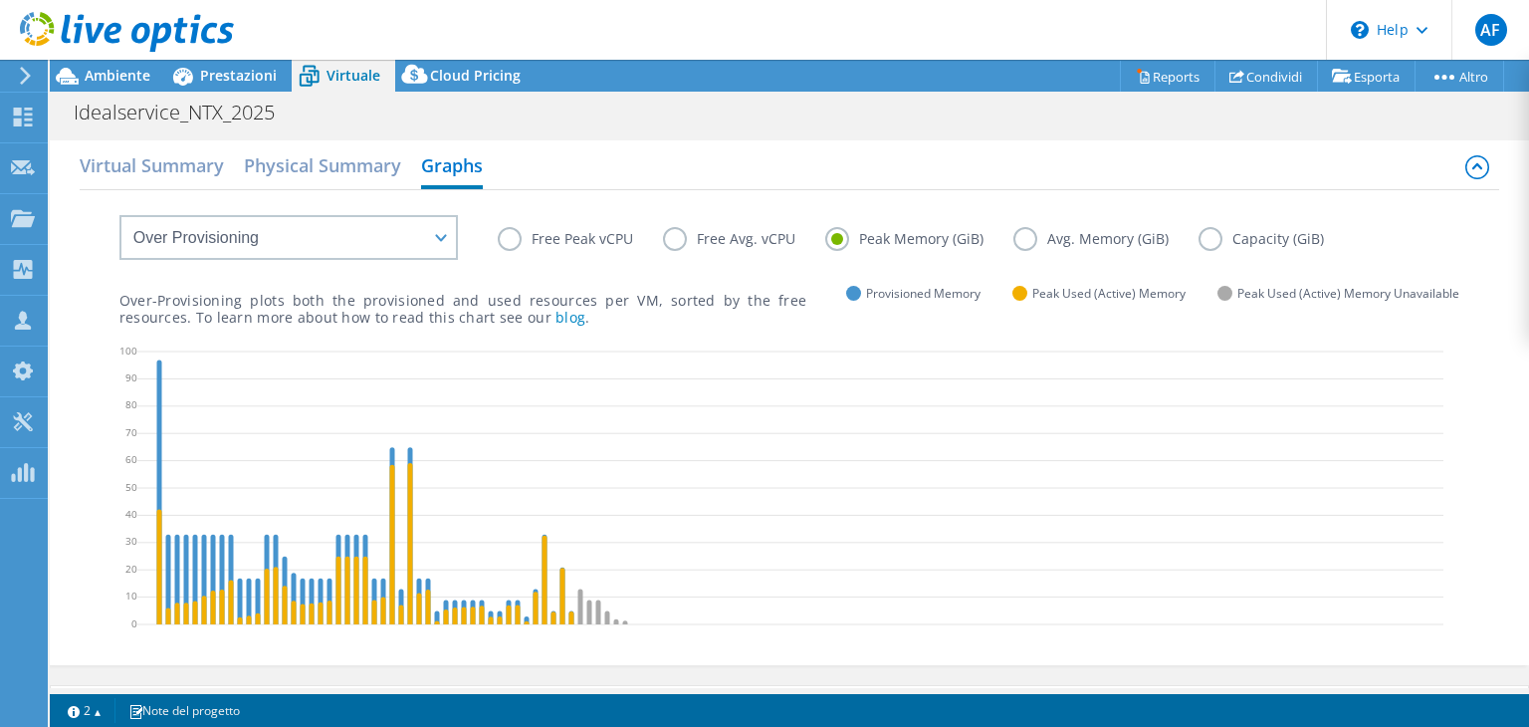
click at [504, 237] on label "Free Peak vCPU" at bounding box center [580, 239] width 165 height 24
click at [0, 0] on input "Free Peak vCPU" at bounding box center [0, 0] width 0 height 0
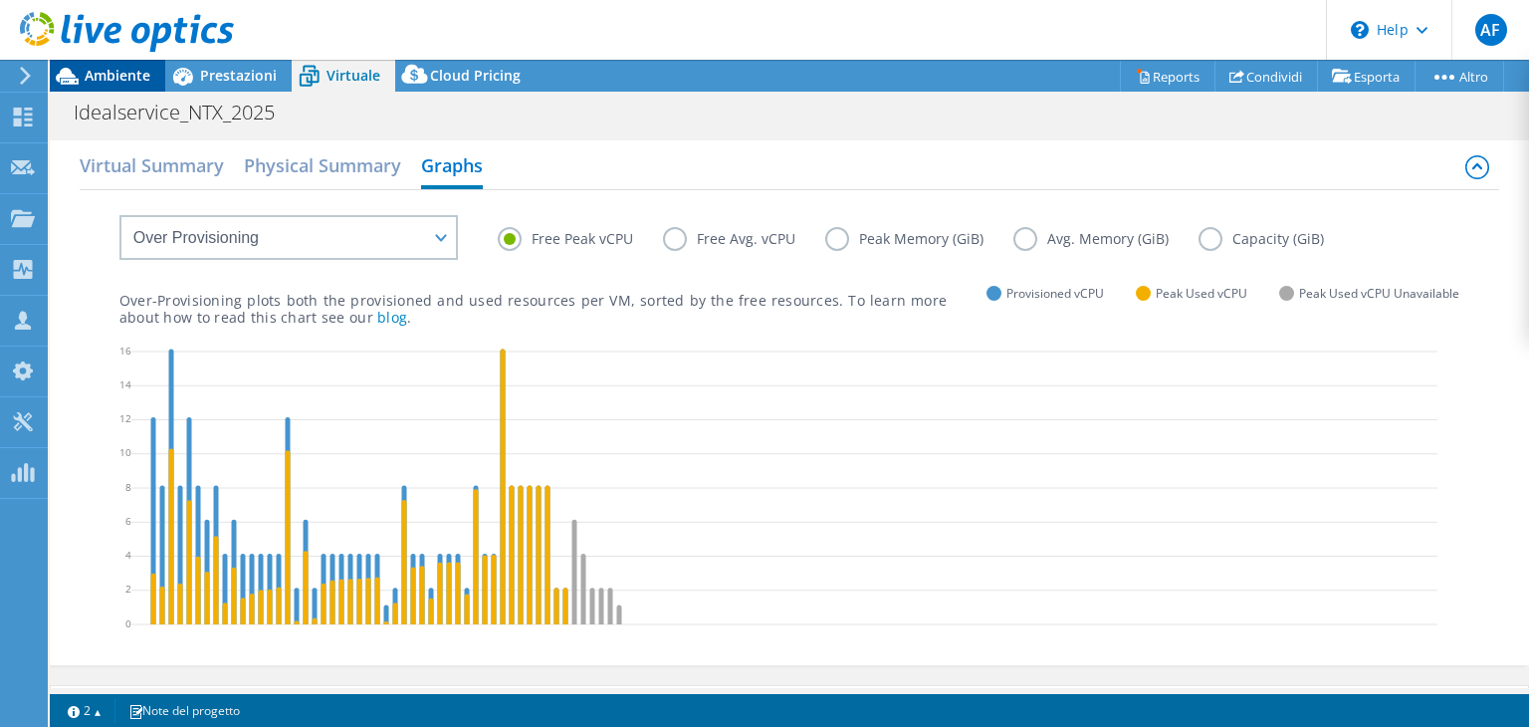
click at [113, 72] on span "Ambiente" at bounding box center [118, 75] width 66 height 19
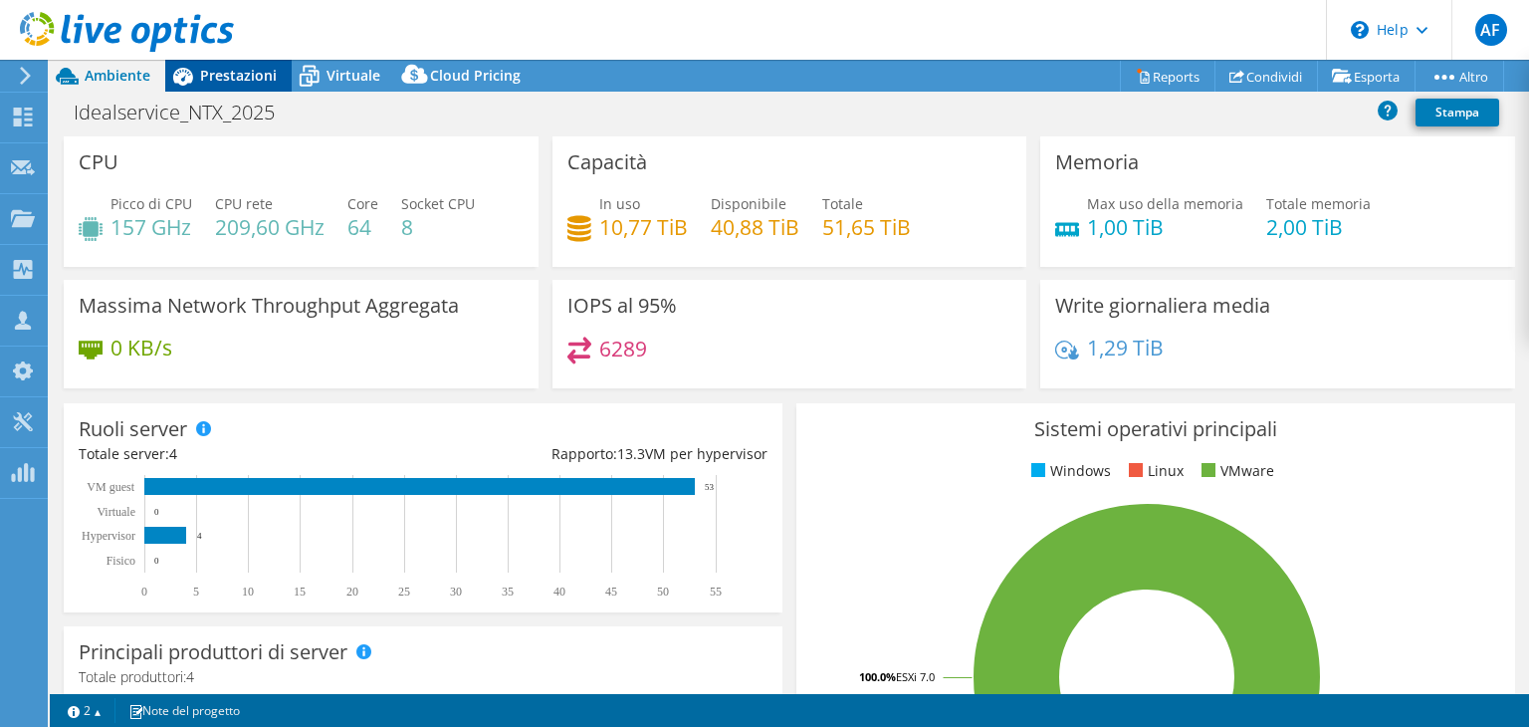
click at [211, 72] on span "Prestazioni" at bounding box center [238, 75] width 77 height 19
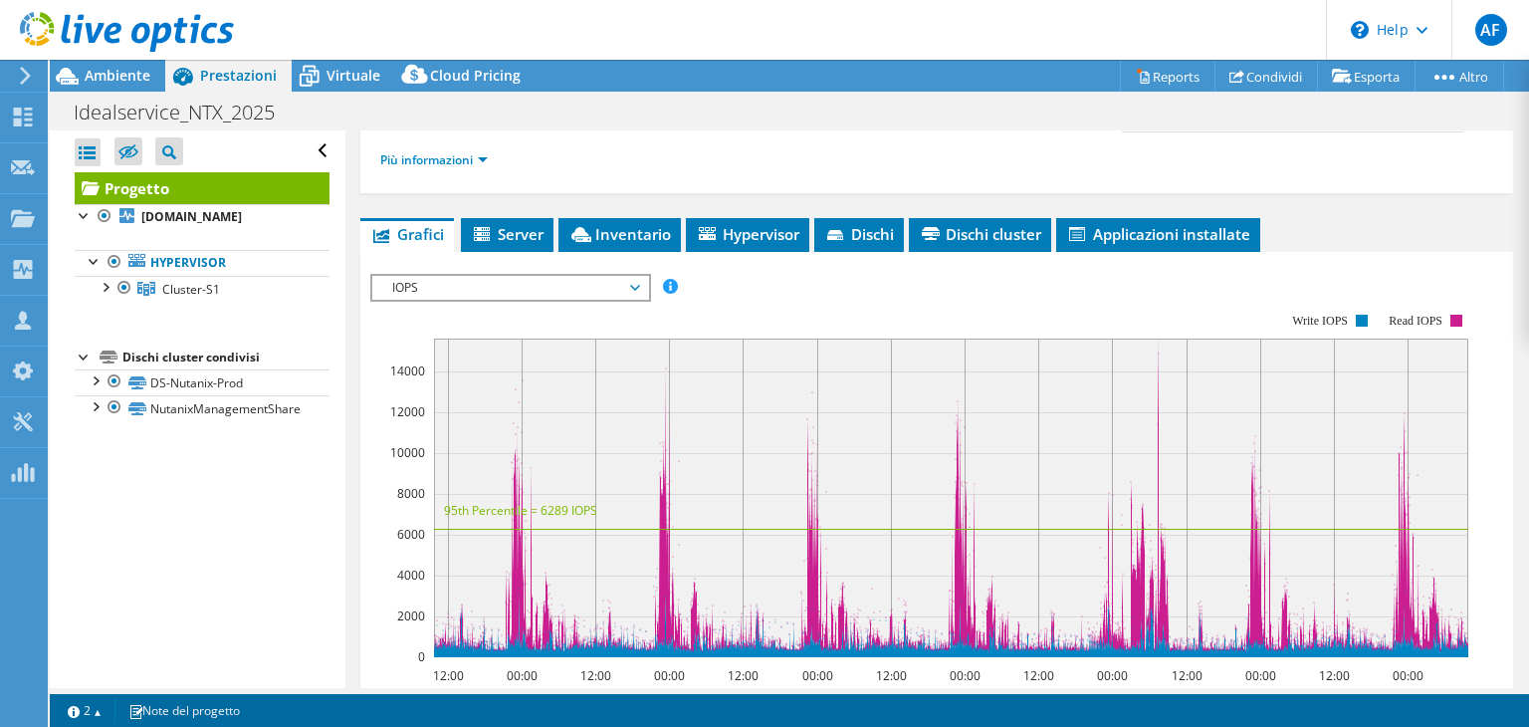
click at [502, 284] on span "IOPS" at bounding box center [510, 288] width 256 height 24
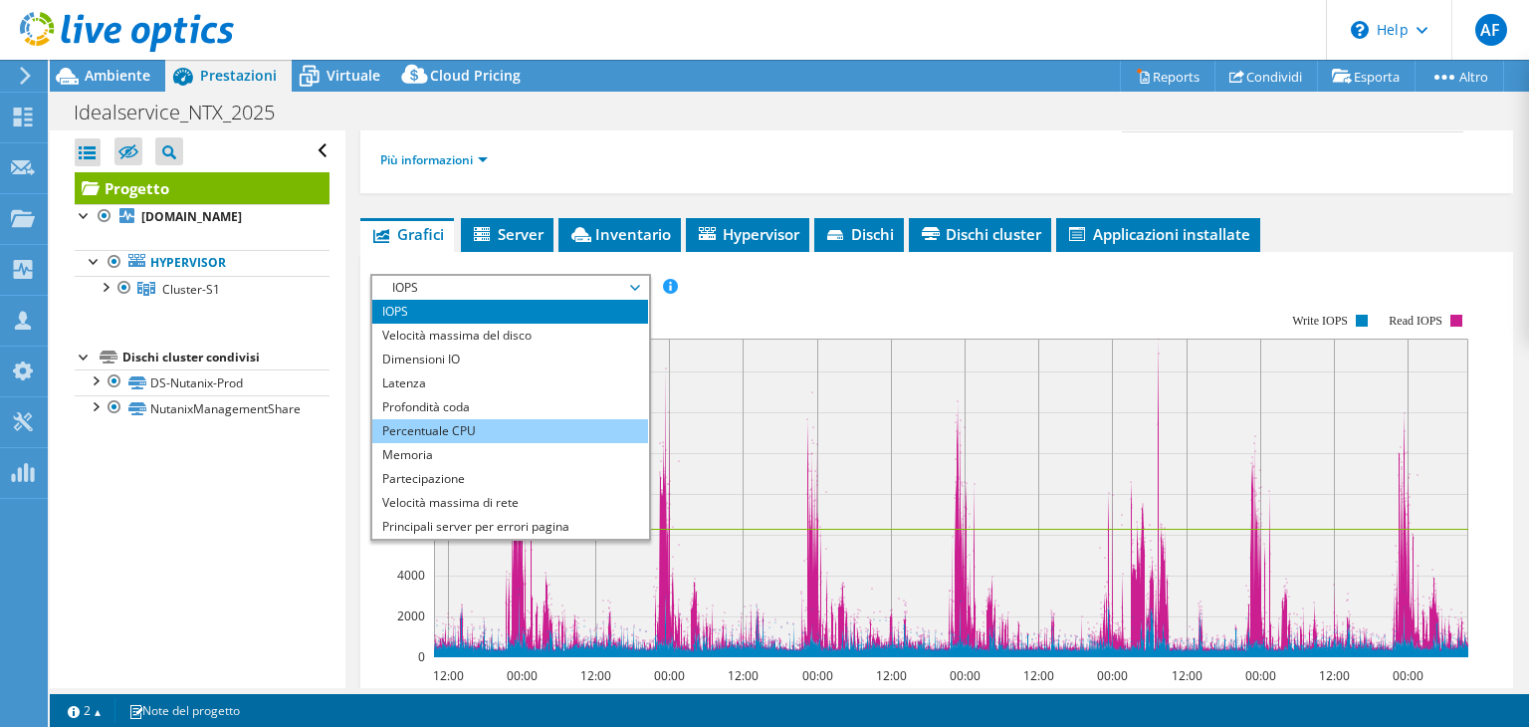
click at [443, 421] on li "Percentuale CPU" at bounding box center [510, 431] width 276 height 24
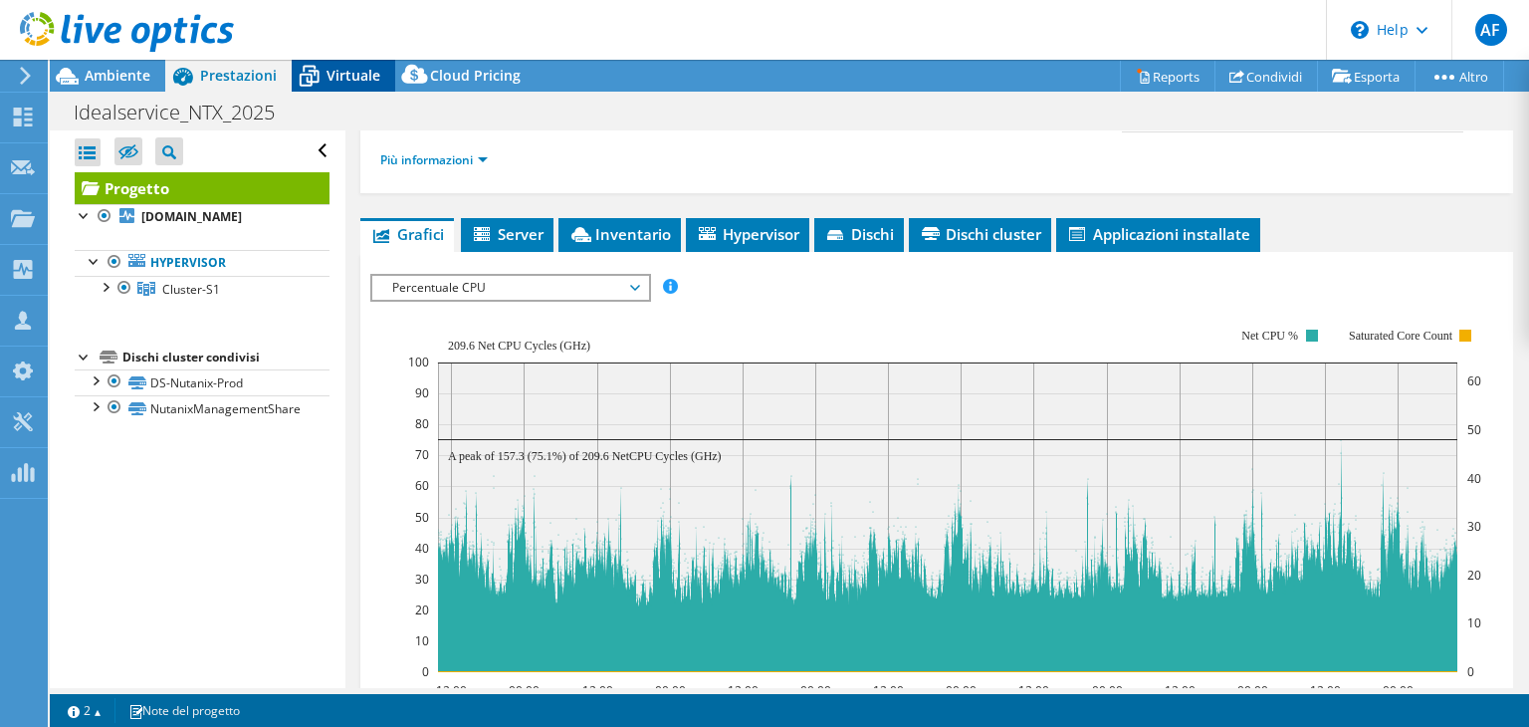
click at [371, 79] on span "Virtuale" at bounding box center [353, 75] width 54 height 19
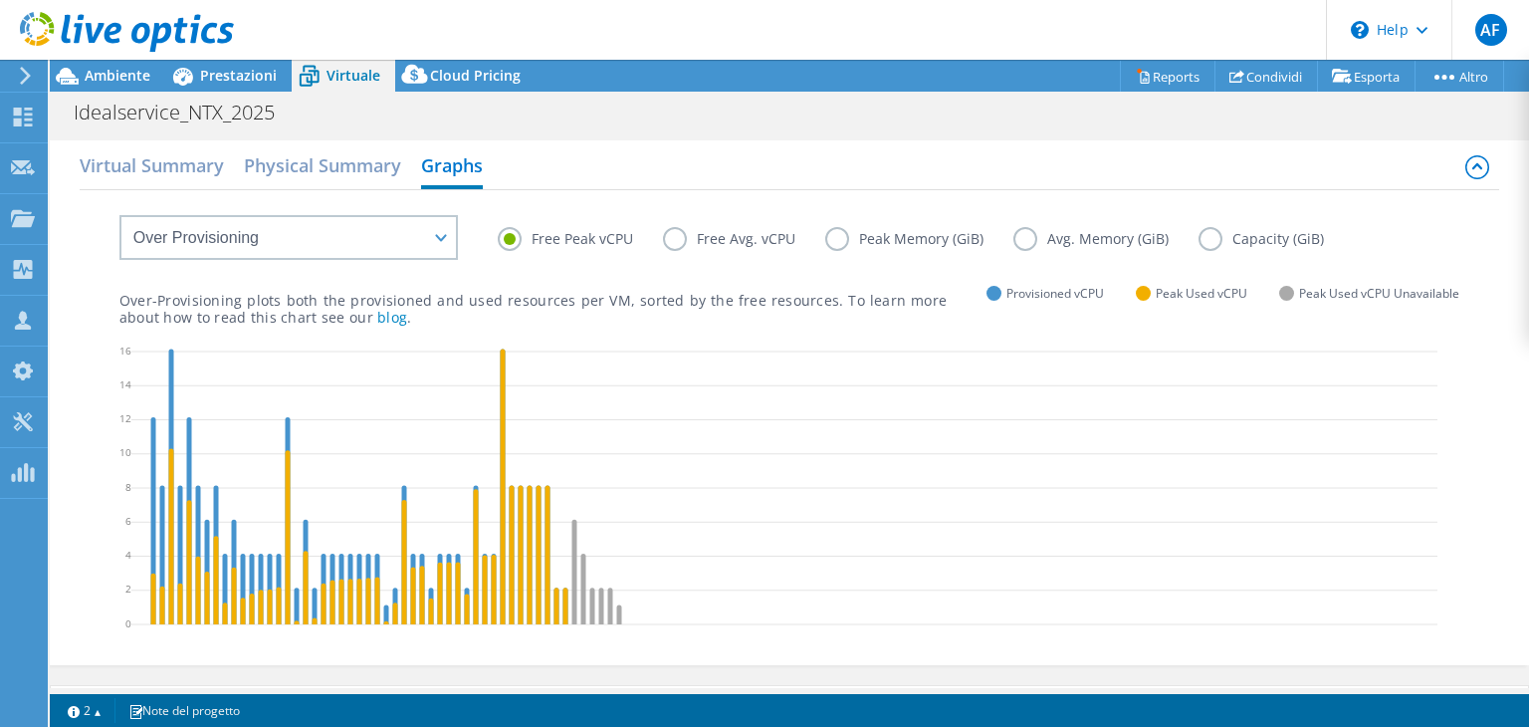
click at [826, 235] on label "Peak Memory (GiB)" at bounding box center [919, 239] width 188 height 24
click at [0, 0] on input "Peak Memory (GiB)" at bounding box center [0, 0] width 0 height 0
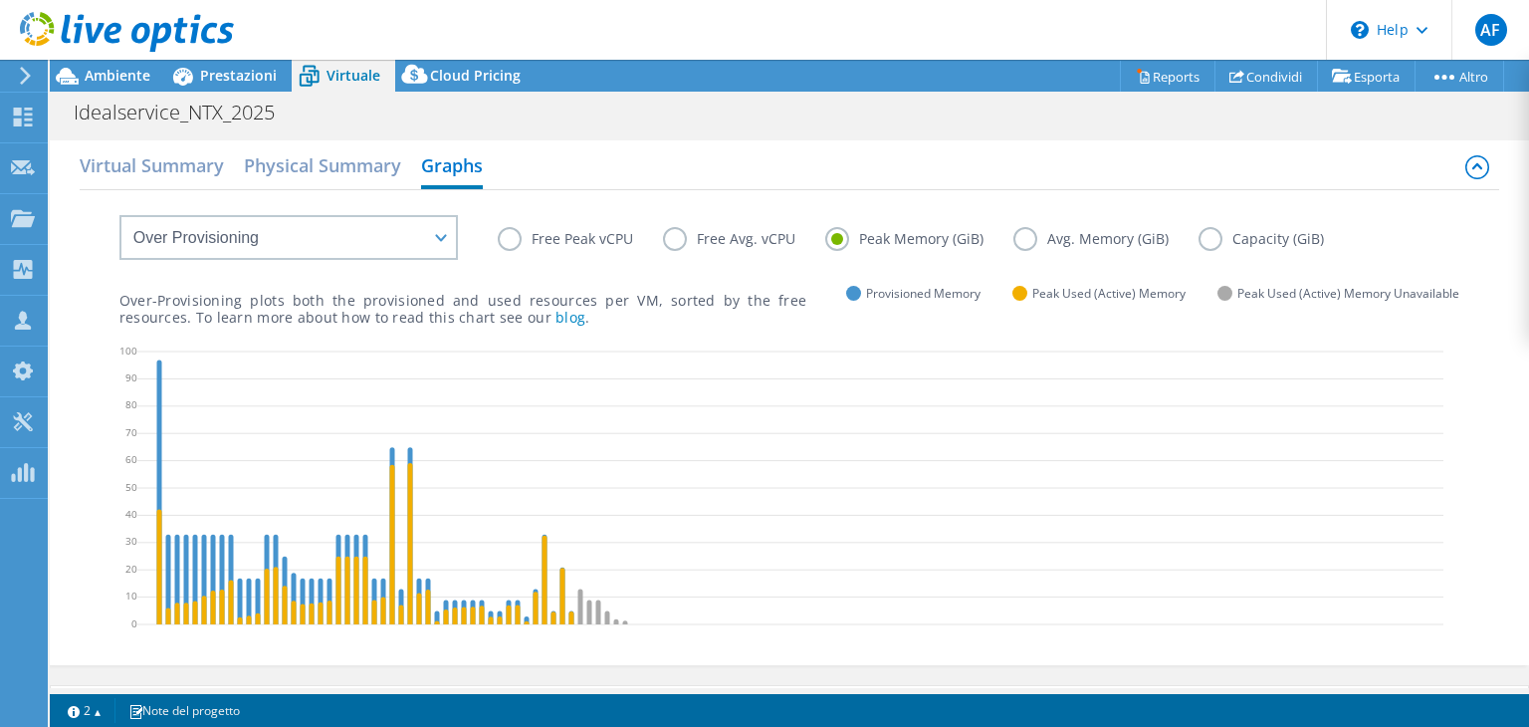
click at [518, 244] on label "Free Peak vCPU" at bounding box center [580, 239] width 165 height 24
click at [0, 0] on input "Free Peak vCPU" at bounding box center [0, 0] width 0 height 0
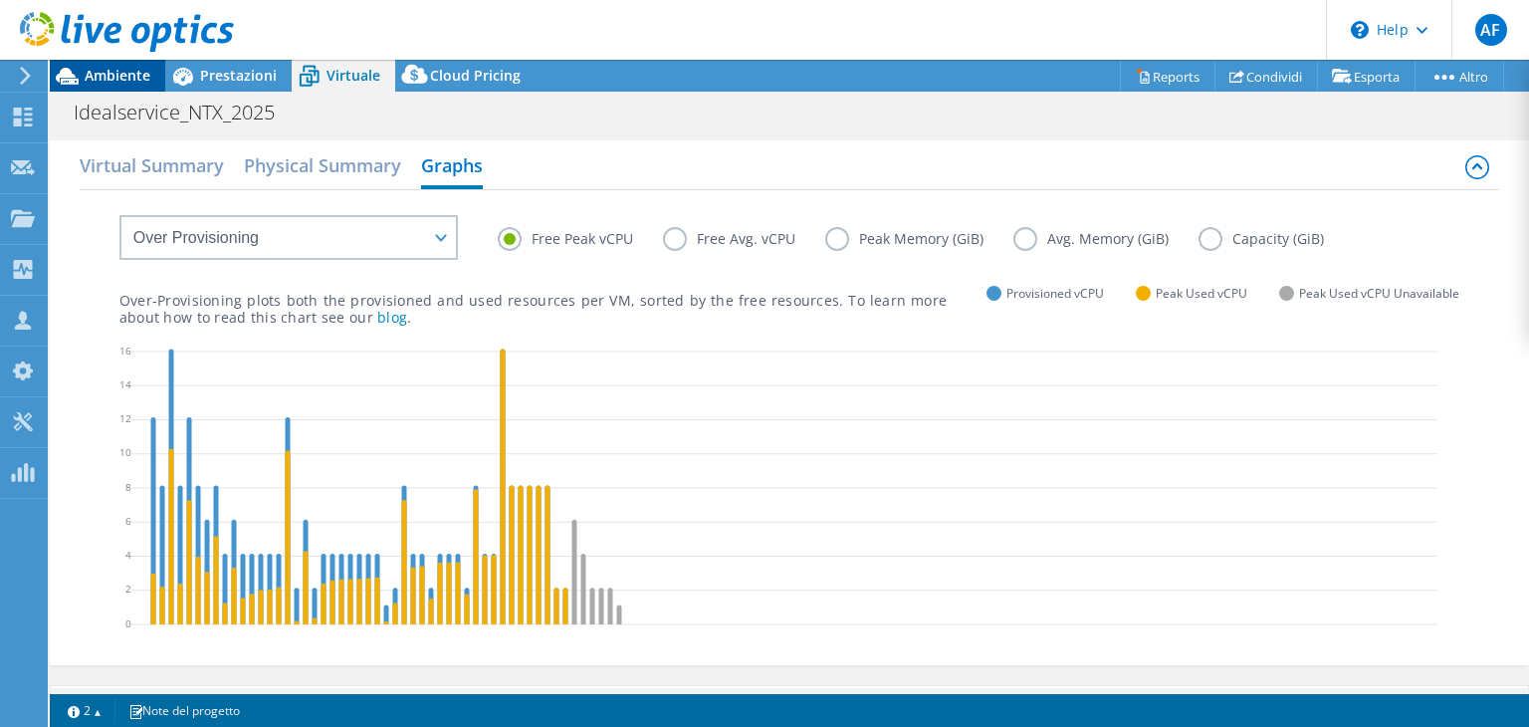
click at [125, 85] on div "Ambiente" at bounding box center [107, 76] width 115 height 32
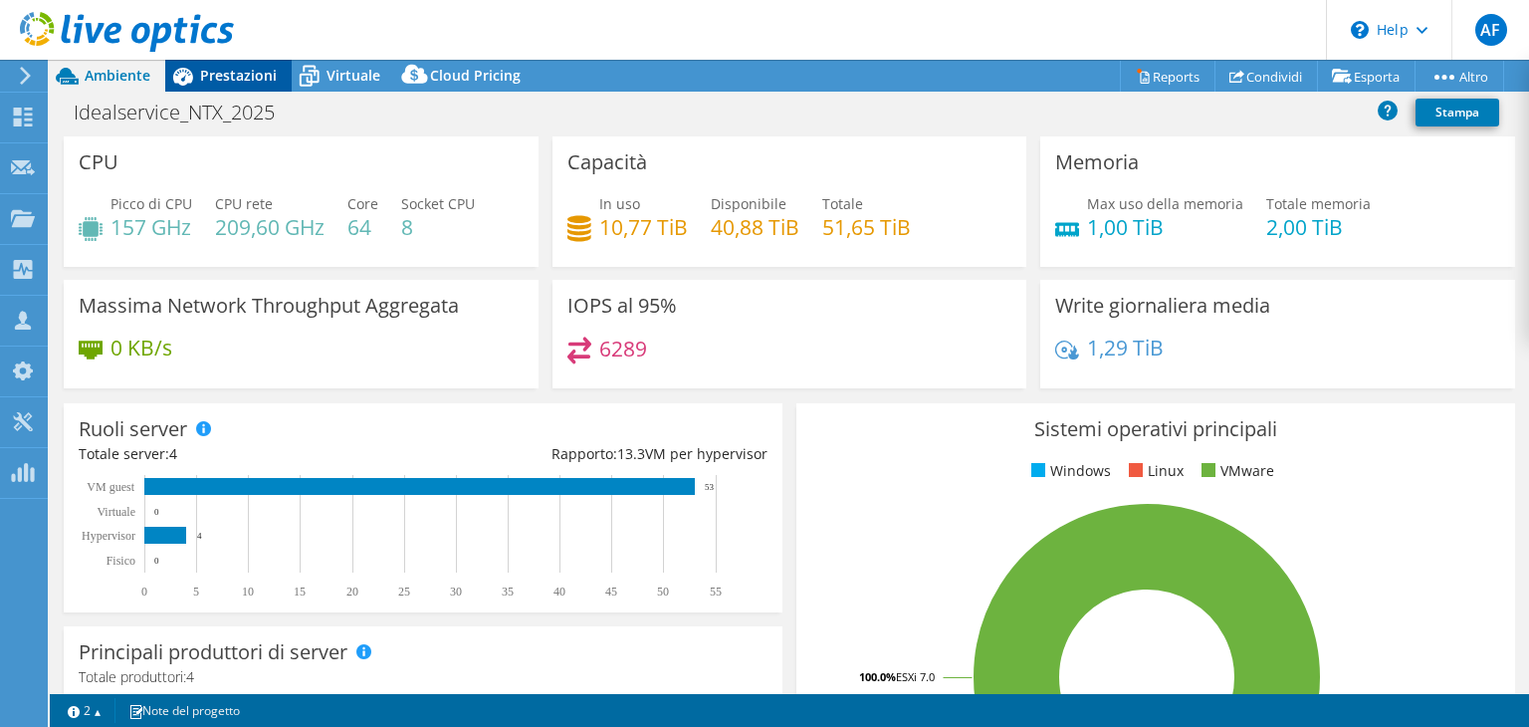
click at [241, 68] on span "Prestazioni" at bounding box center [238, 75] width 77 height 19
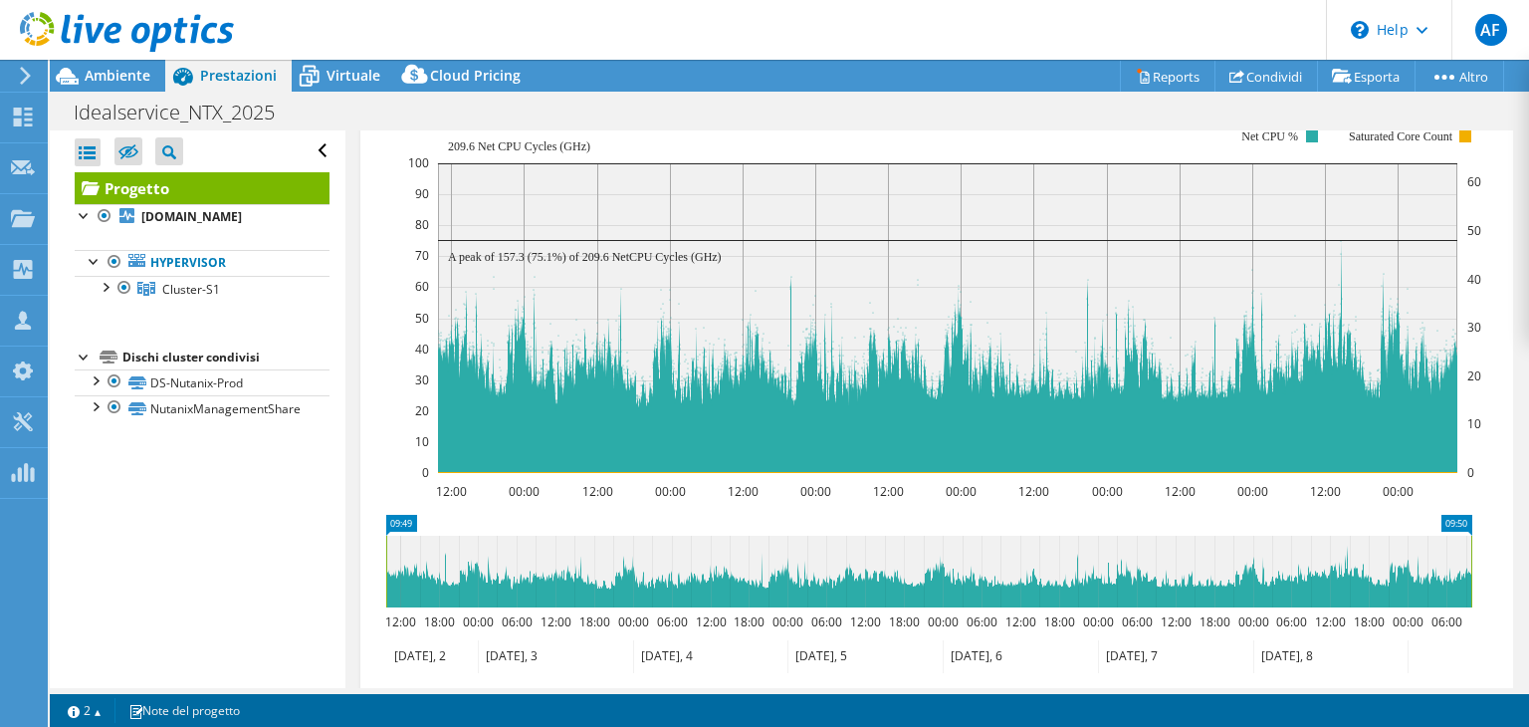
scroll to position [406, 0]
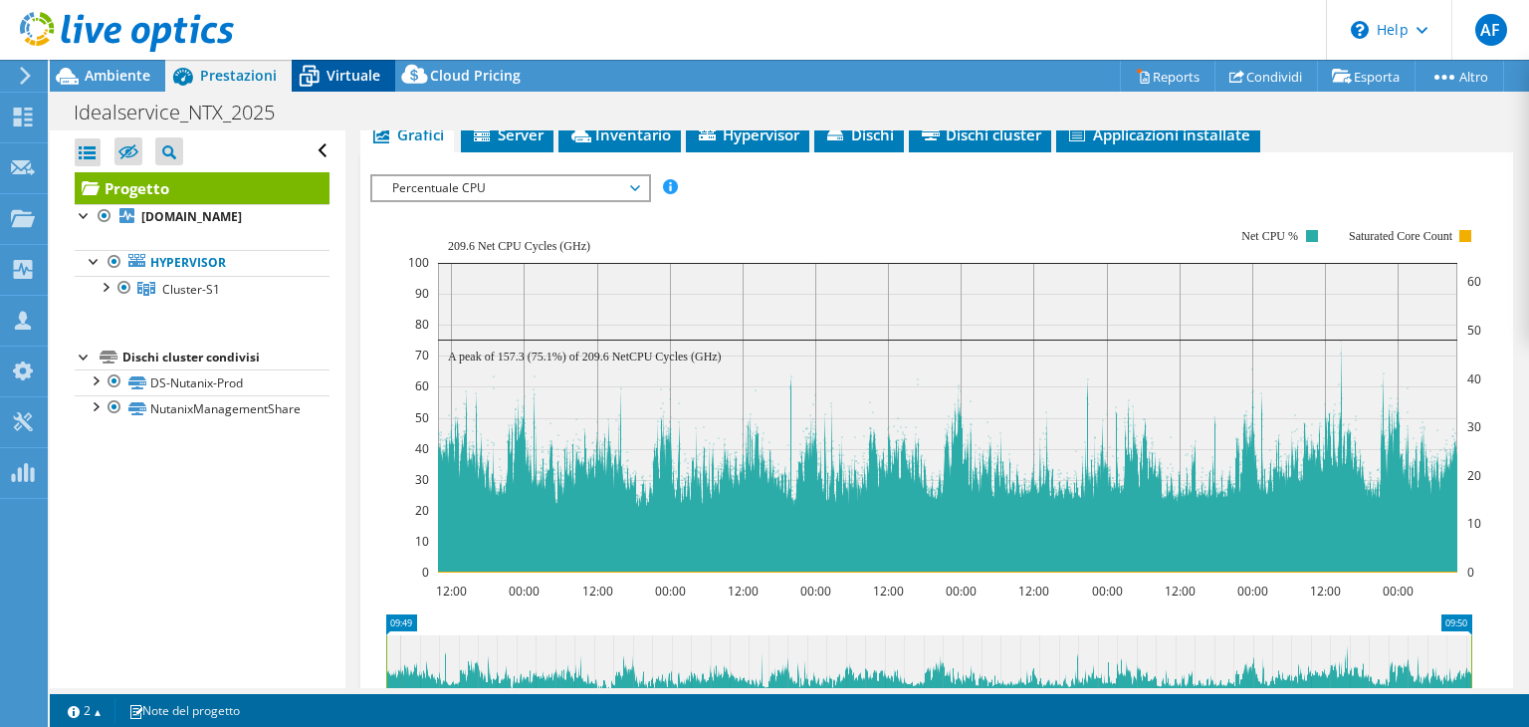
click at [365, 73] on span "Virtuale" at bounding box center [353, 75] width 54 height 19
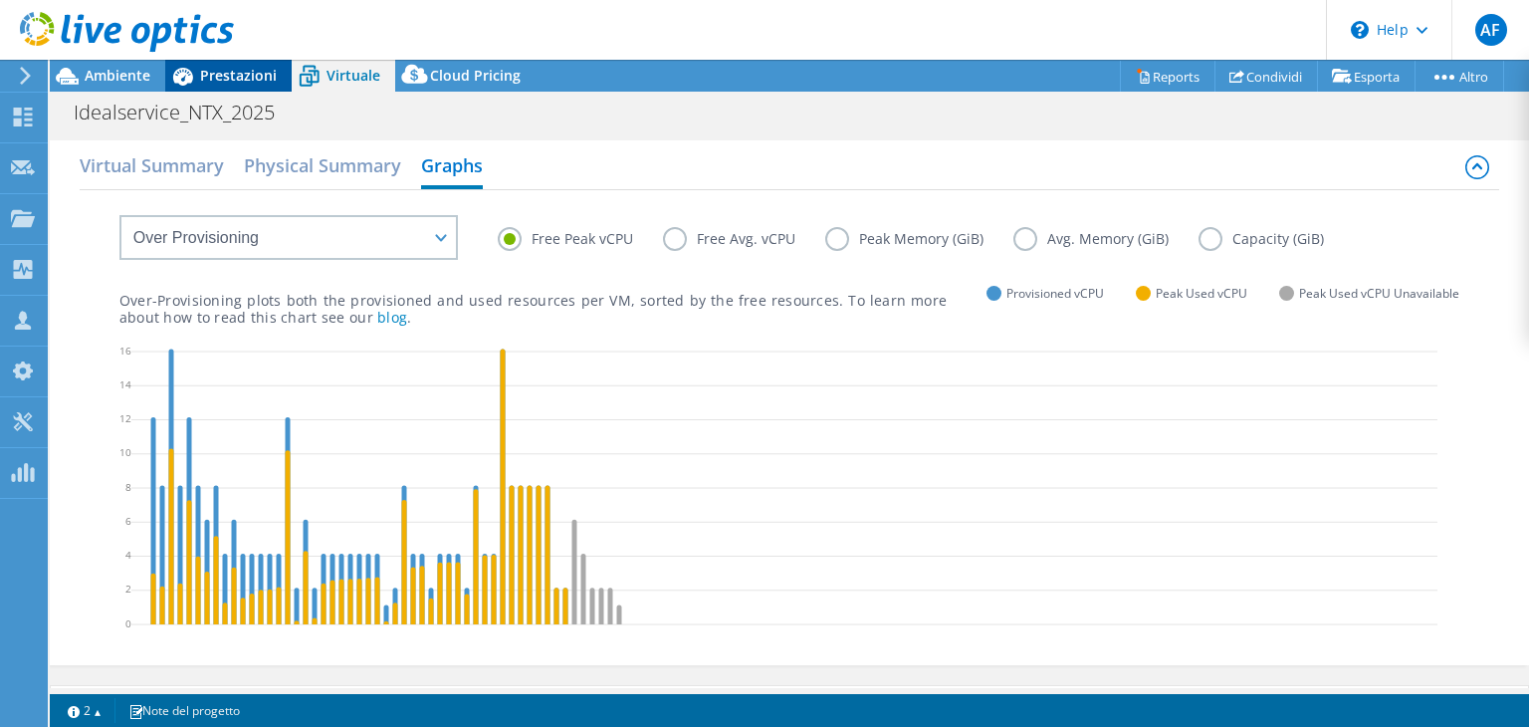
click at [251, 87] on div "Prestazioni" at bounding box center [228, 76] width 126 height 32
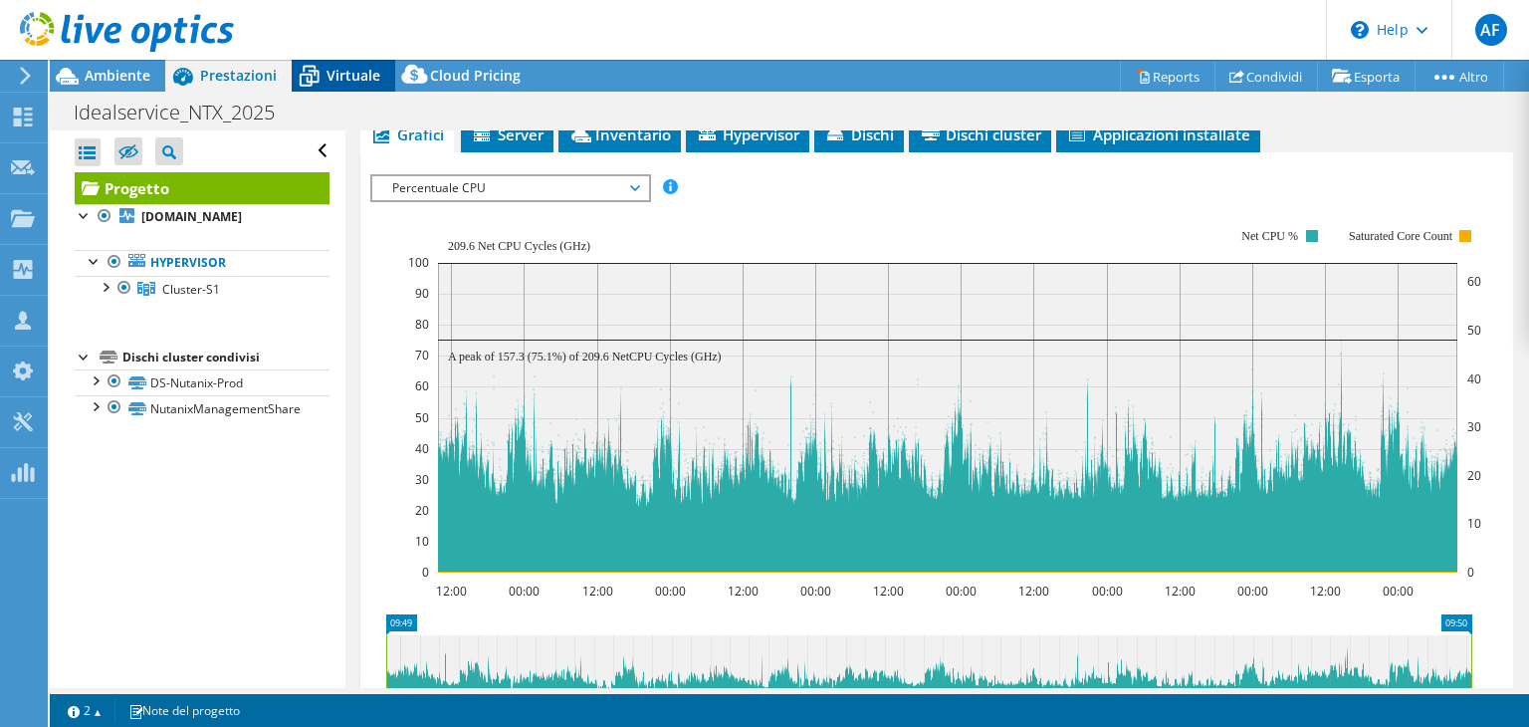
click at [326, 84] on span "Virtuale" at bounding box center [353, 75] width 54 height 19
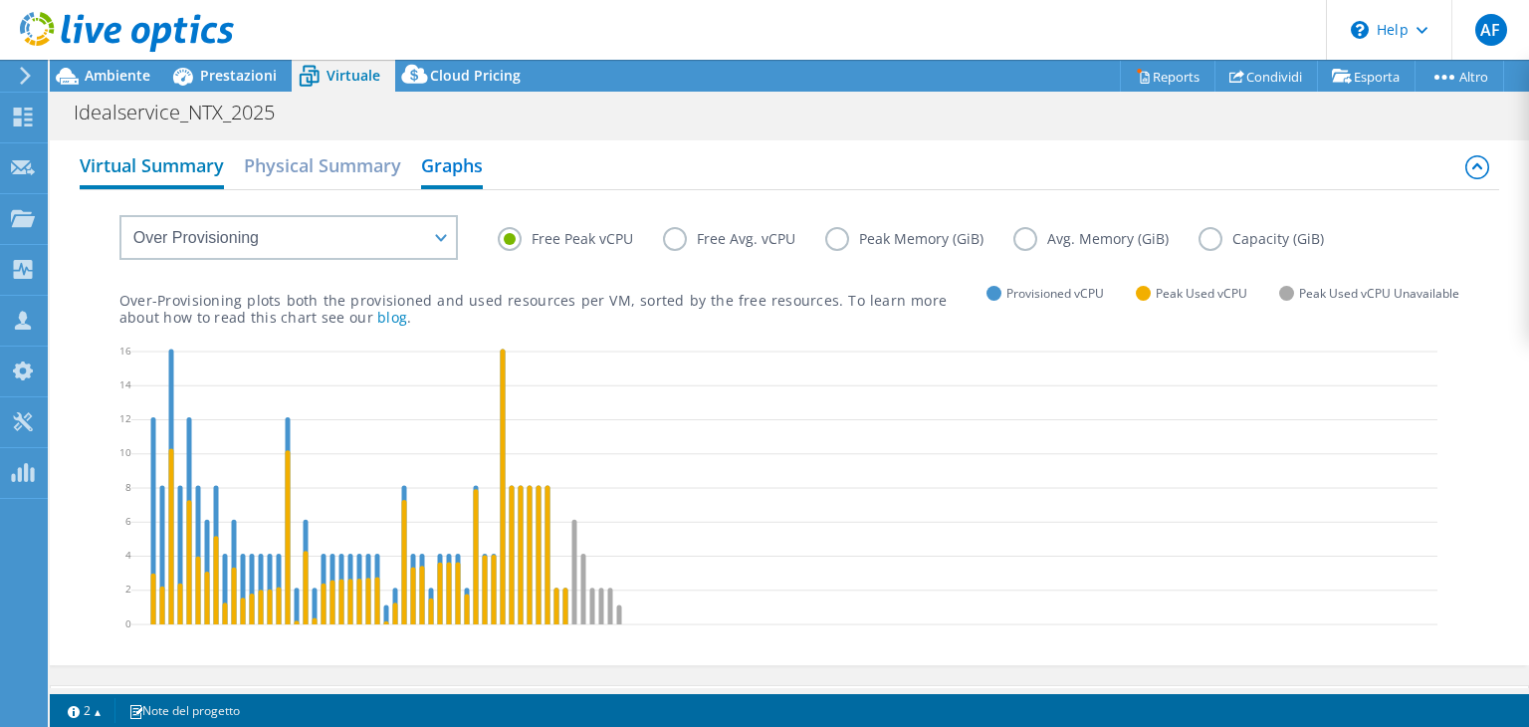
click at [163, 169] on h2 "Virtual Summary" at bounding box center [152, 167] width 144 height 44
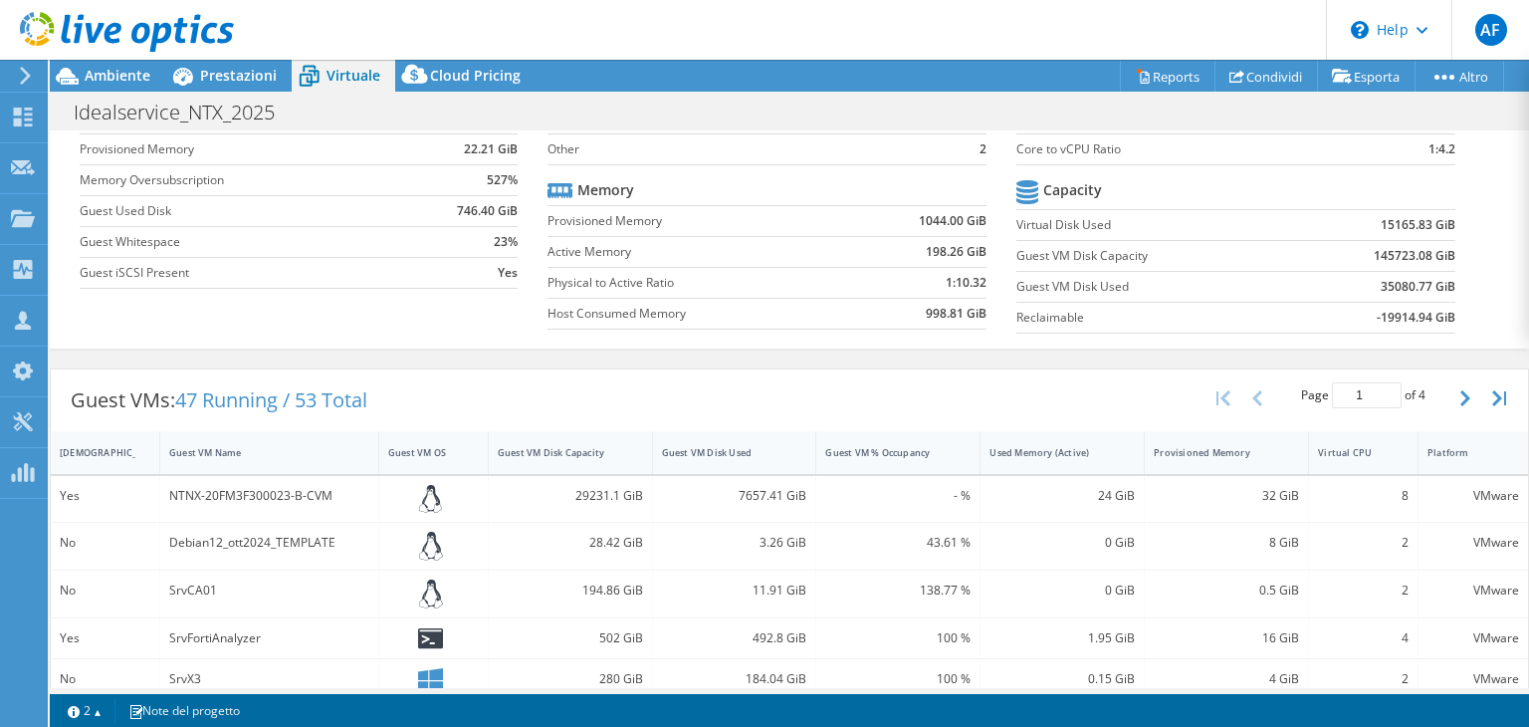
scroll to position [199, 0]
